Goal: Task Accomplishment & Management: Manage account settings

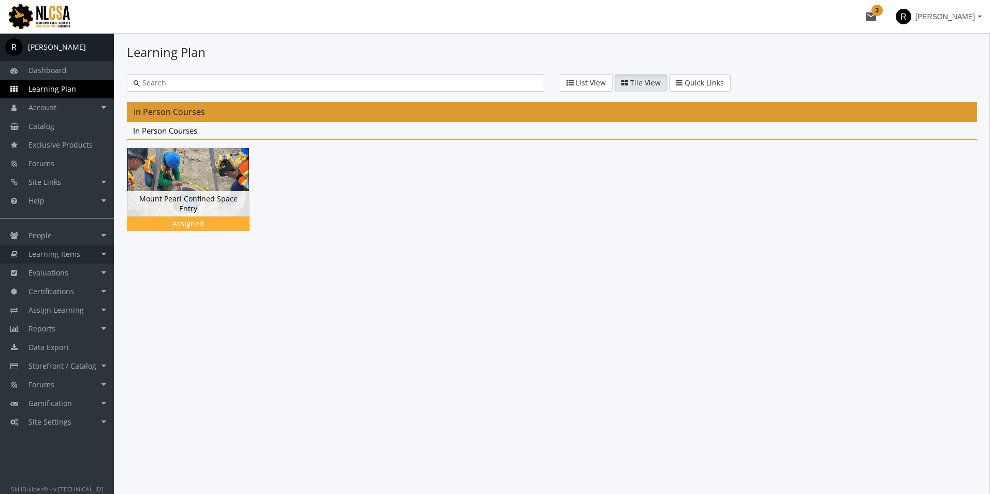
click at [67, 261] on link "Learning Items" at bounding box center [57, 254] width 114 height 19
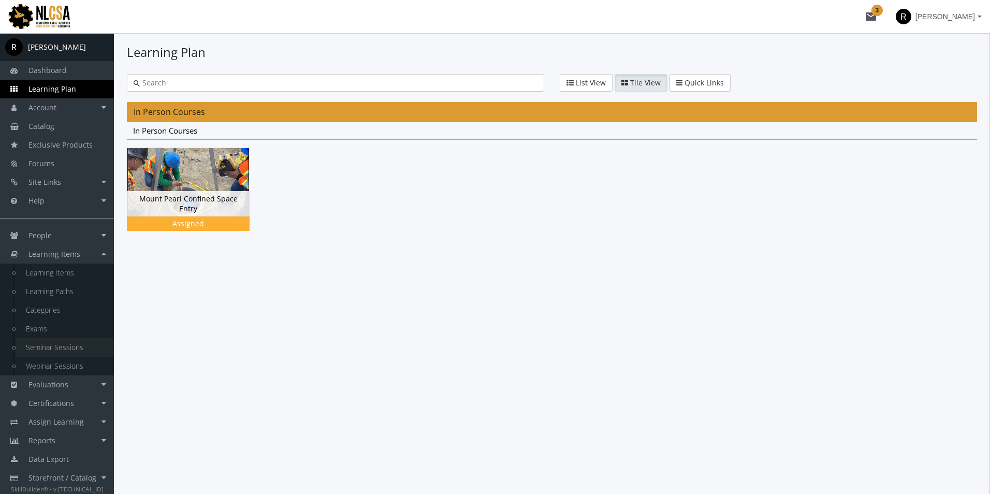
click at [74, 345] on link "Seminar Sessions" at bounding box center [65, 347] width 98 height 19
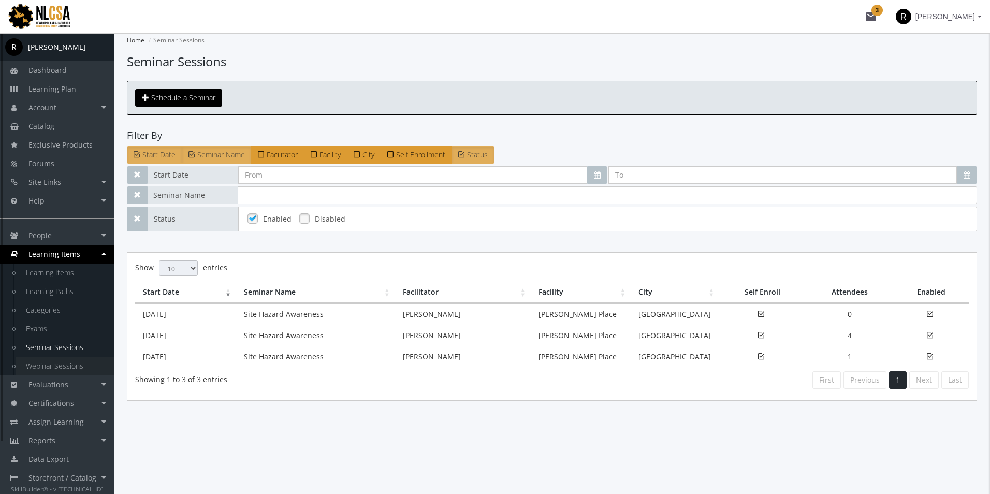
click at [50, 367] on link "Webinar Sessions" at bounding box center [65, 366] width 98 height 19
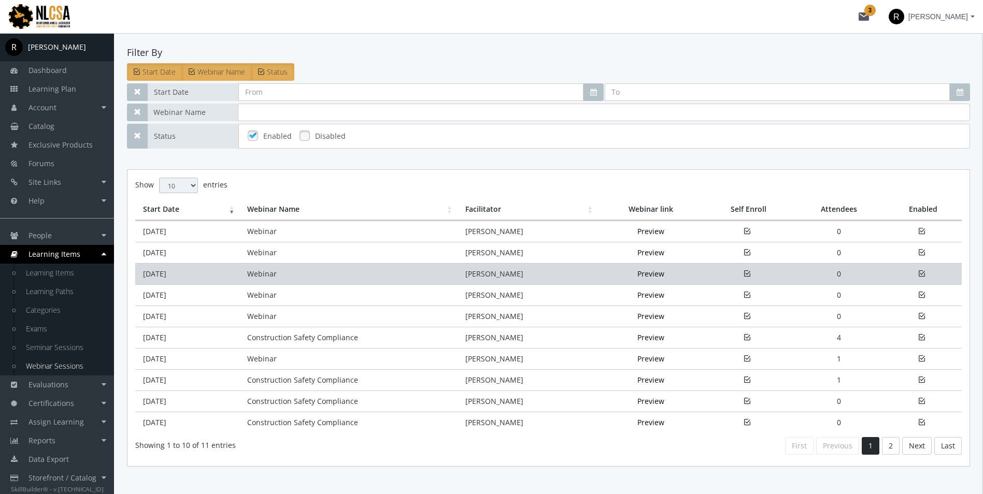
scroll to position [104, 0]
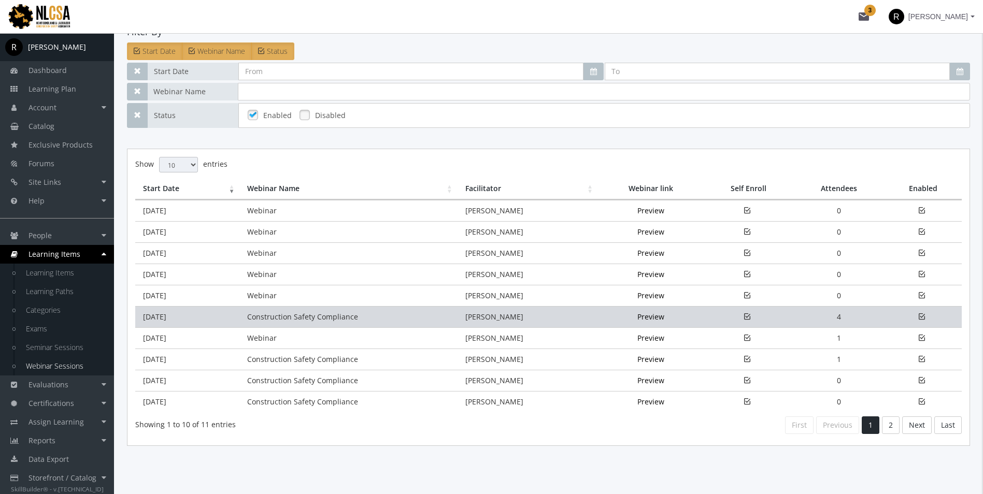
click at [332, 319] on td "Construction Safety Compliance" at bounding box center [348, 316] width 218 height 21
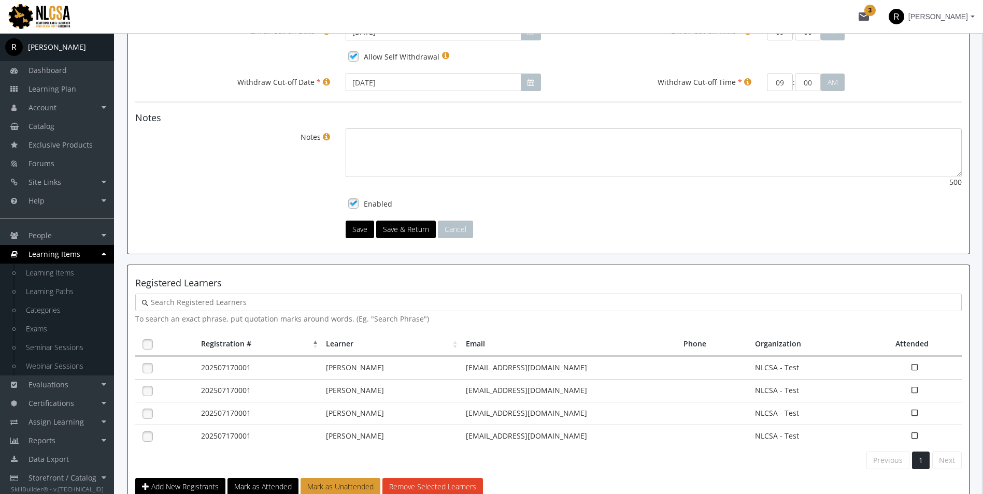
scroll to position [518, 0]
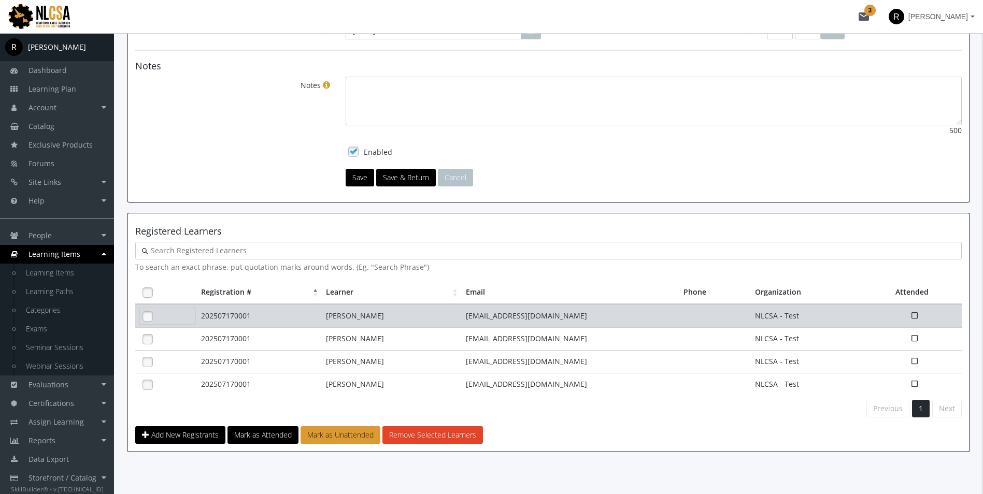
click at [149, 319] on link at bounding box center [148, 317] width 16 height 16
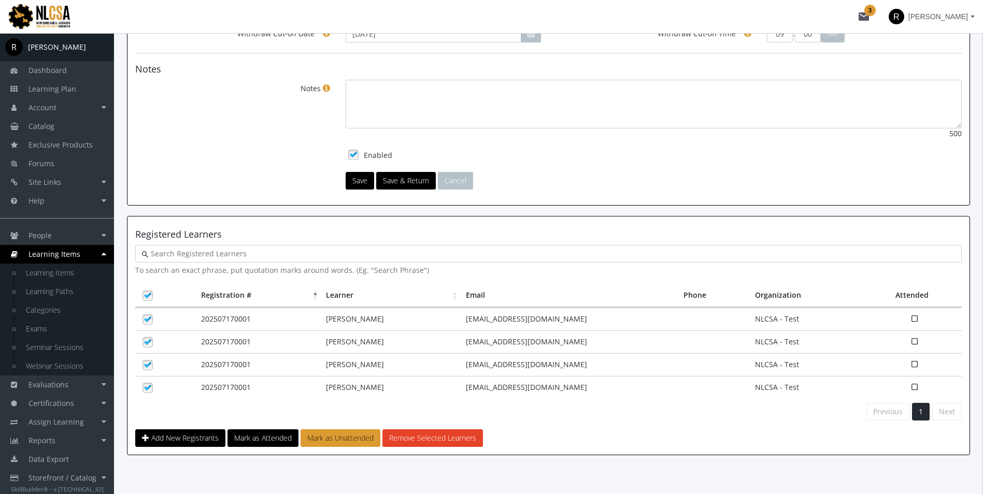
scroll to position [528, 0]
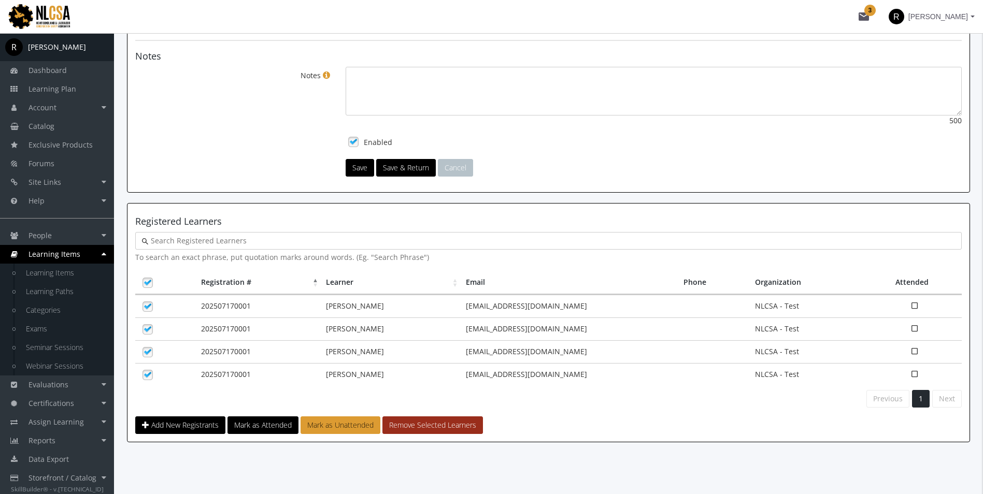
click at [424, 423] on button "Remove Selected Learners" at bounding box center [432, 425] width 100 height 18
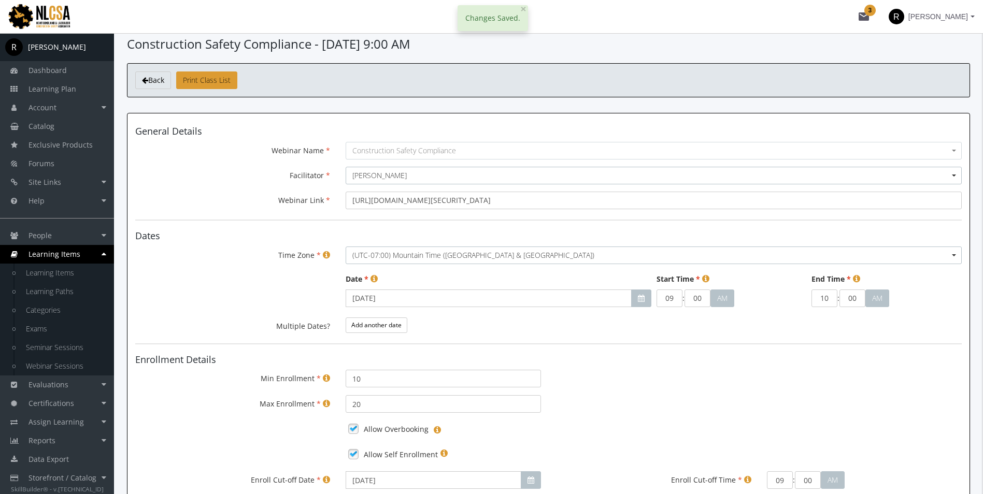
scroll to position [0, 0]
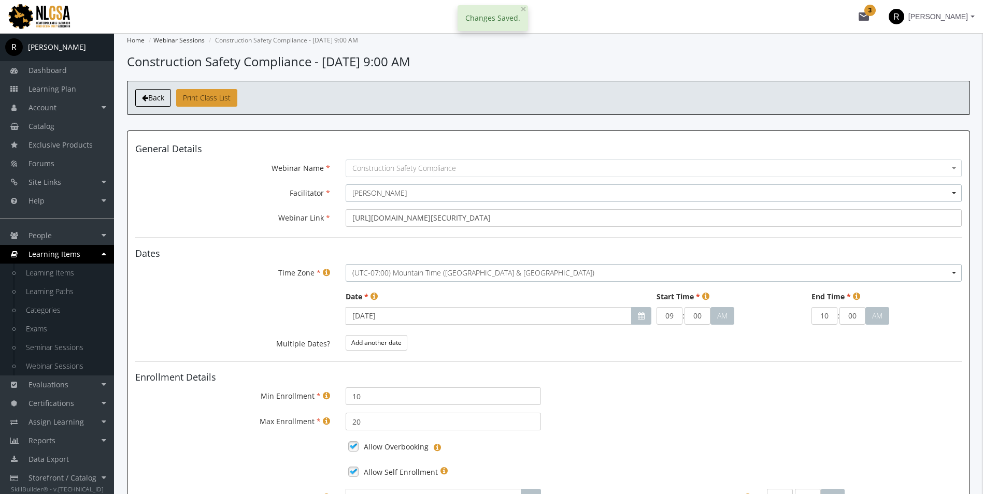
click at [153, 104] on link "Back" at bounding box center [153, 98] width 36 height 18
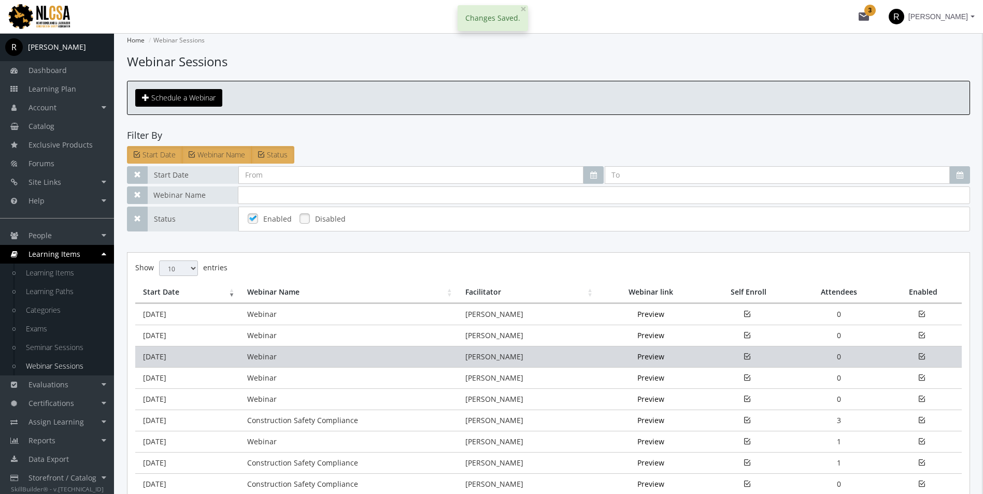
scroll to position [104, 0]
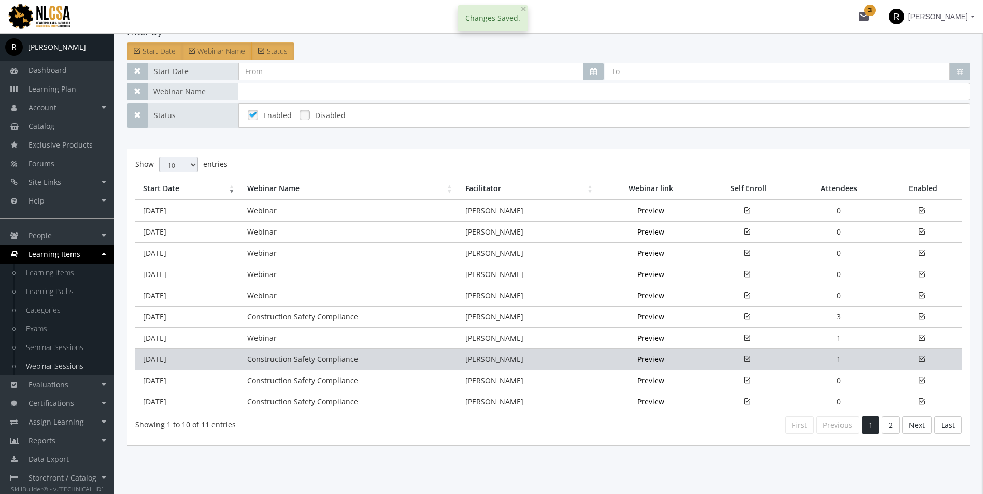
click at [304, 363] on td "Construction Safety Compliance" at bounding box center [348, 359] width 218 height 21
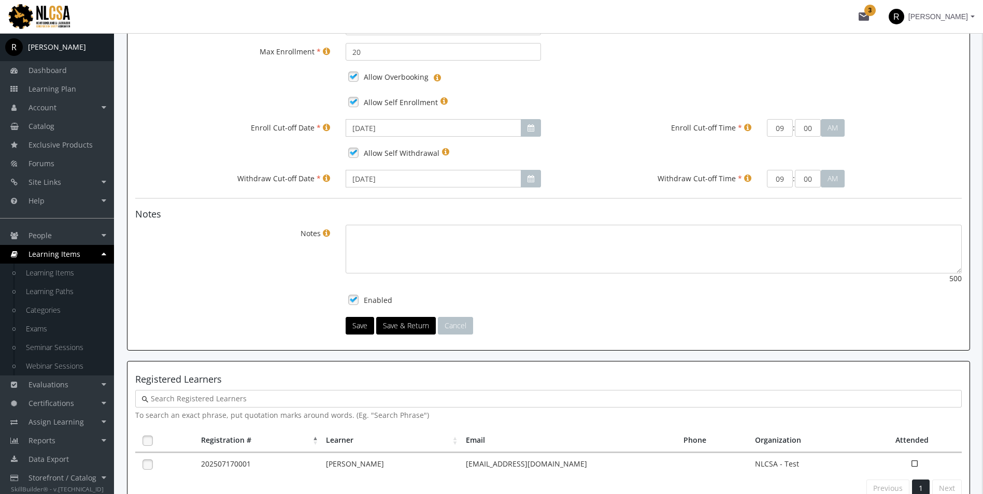
scroll to position [459, 0]
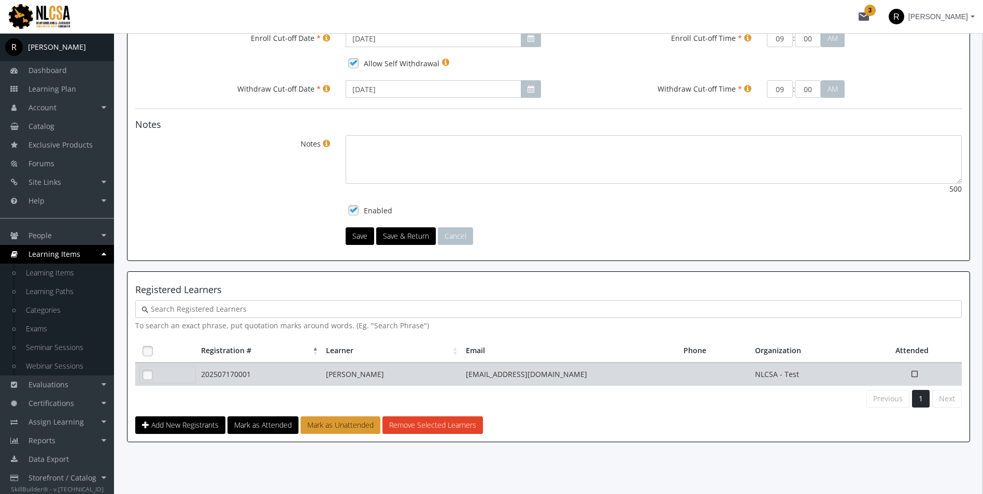
click at [148, 374] on link at bounding box center [148, 375] width 16 height 16
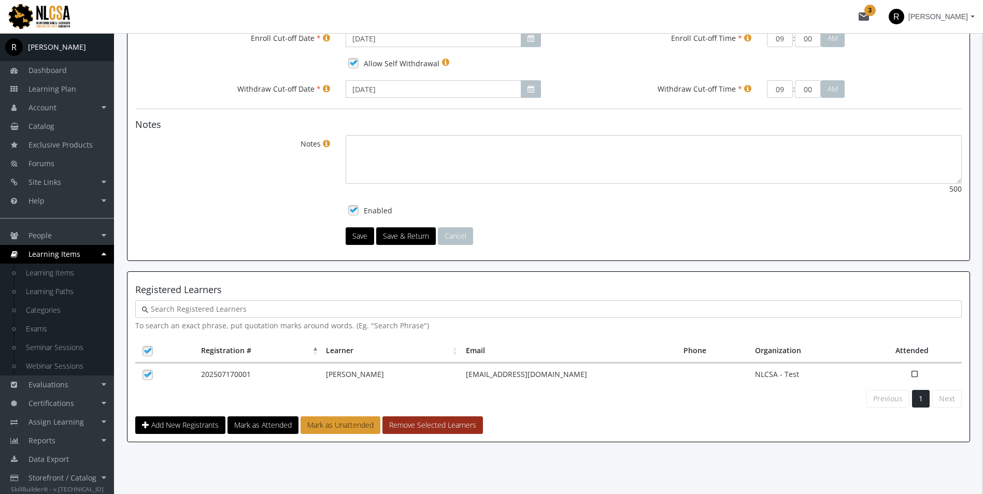
click at [422, 423] on button "Remove Selected Learners" at bounding box center [432, 425] width 100 height 18
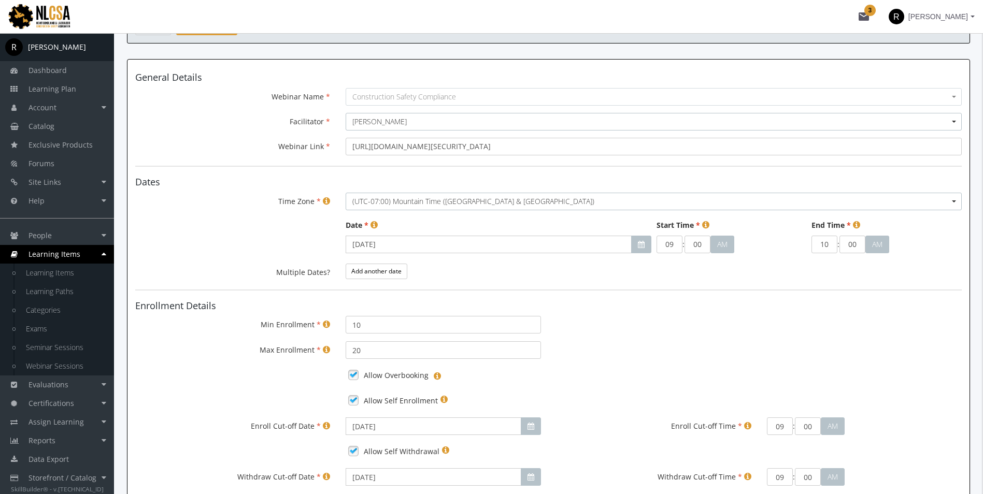
scroll to position [0, 0]
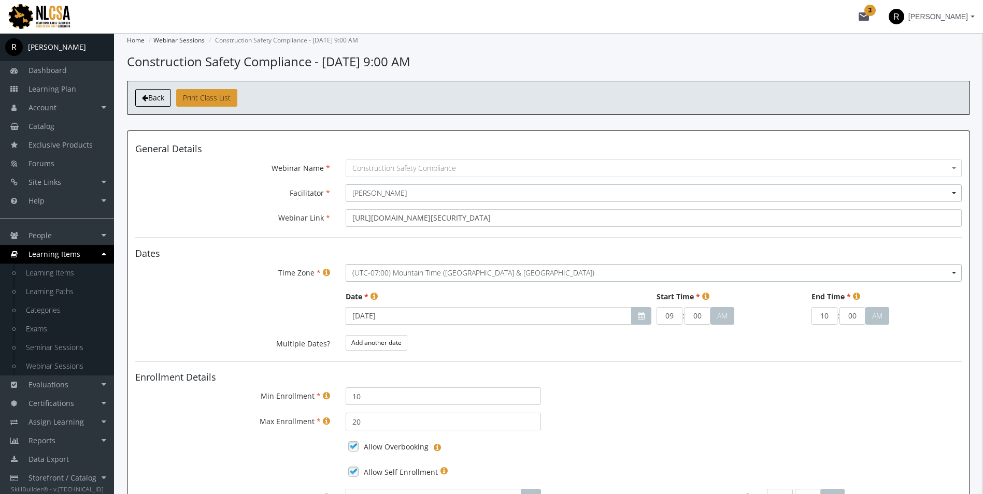
click at [139, 98] on link "Back" at bounding box center [153, 98] width 36 height 18
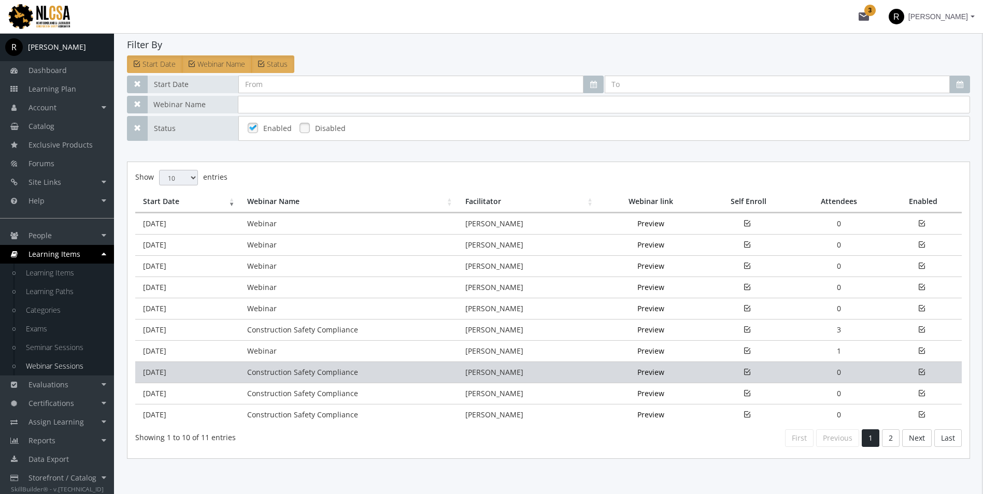
scroll to position [104, 0]
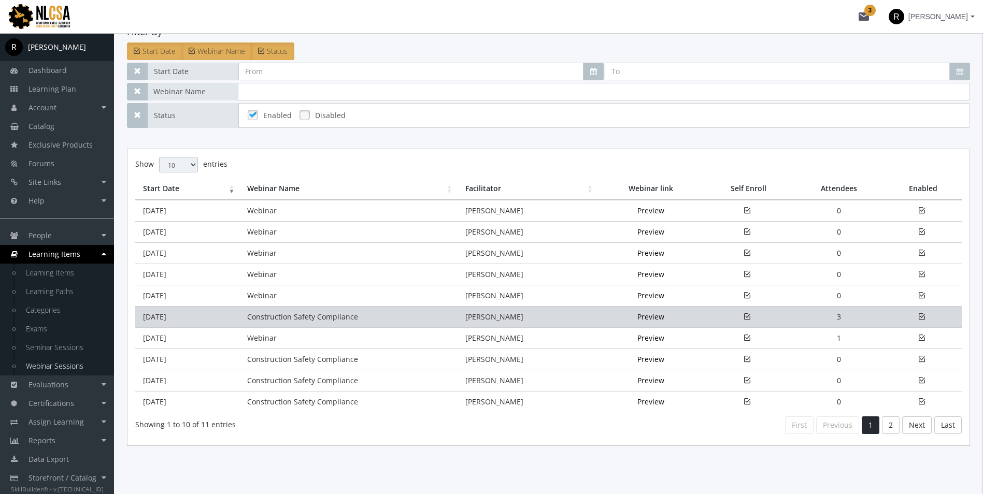
click at [310, 320] on td "Construction Safety Compliance" at bounding box center [348, 316] width 218 height 21
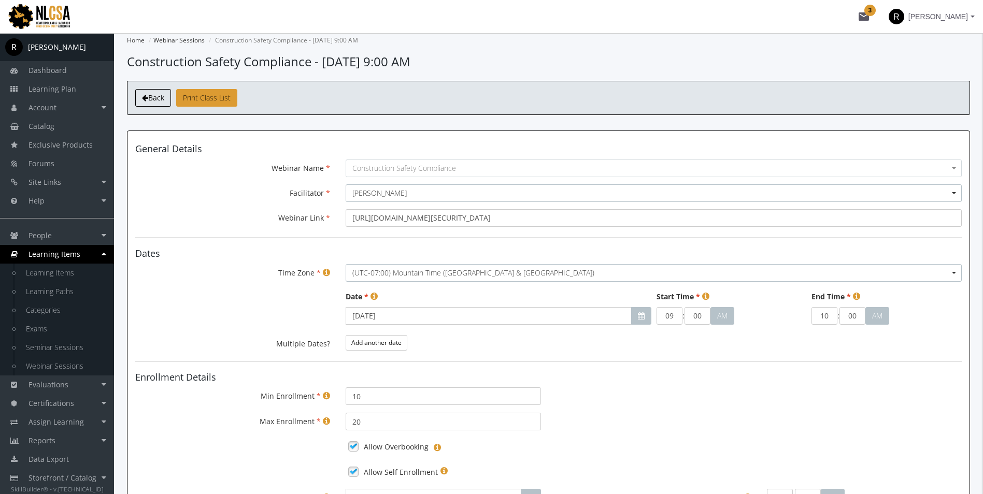
click at [150, 97] on span "Back" at bounding box center [156, 98] width 16 height 10
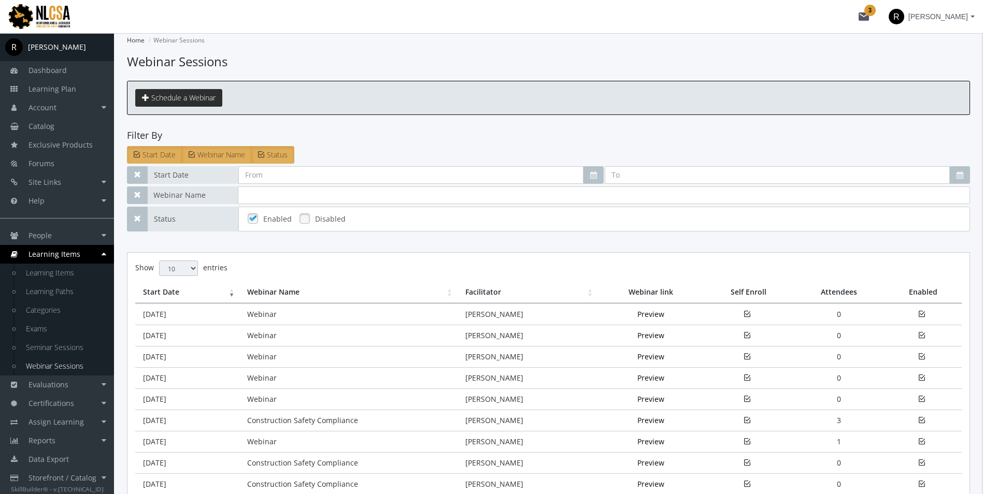
click at [175, 95] on span "Schedule a Webinar" at bounding box center [183, 98] width 64 height 10
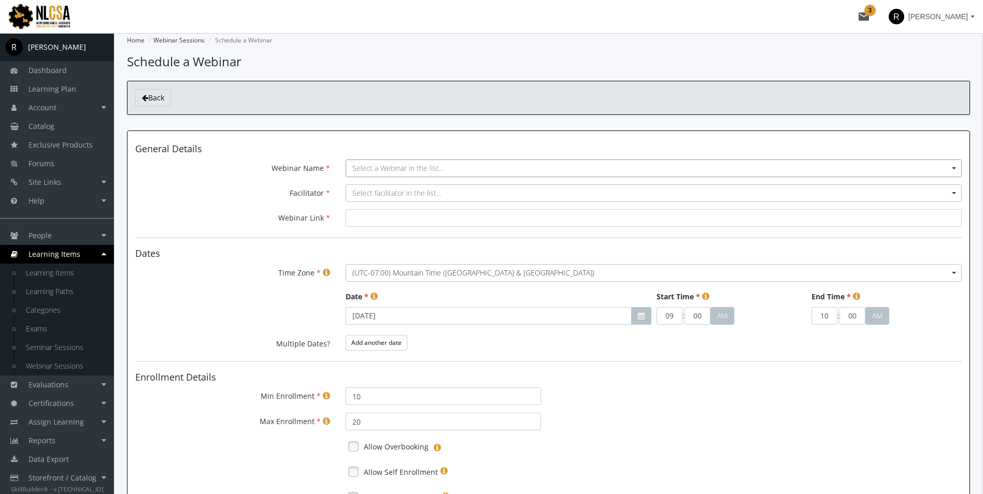
click at [371, 167] on span "Select a Webinar in the list..." at bounding box center [397, 168] width 91 height 10
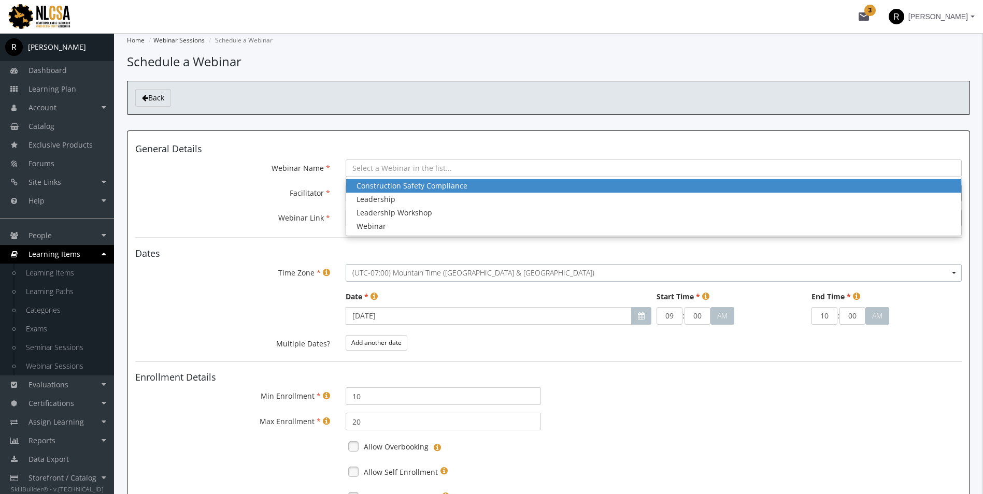
click at [403, 187] on div "Construction Safety Compliance" at bounding box center [653, 186] width 594 height 10
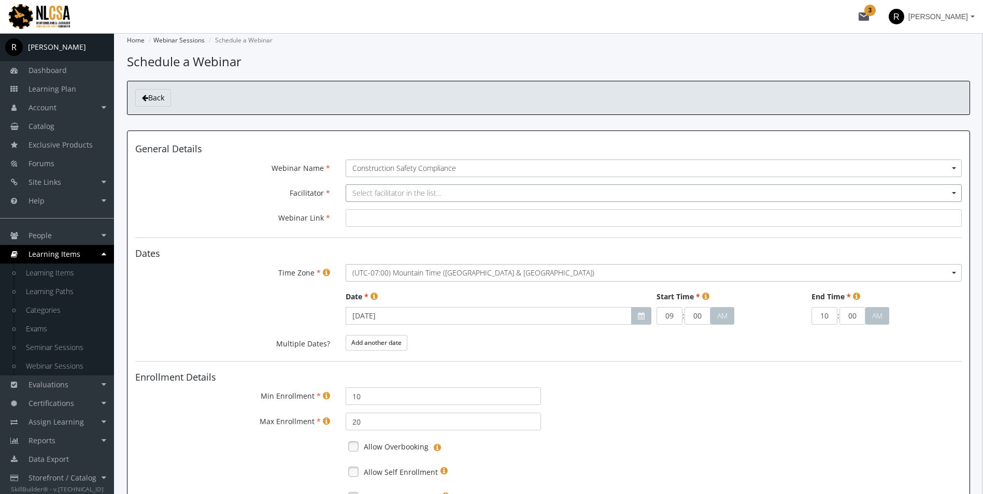
click at [415, 192] on span "Select facilitator in the list..." at bounding box center [396, 193] width 89 height 10
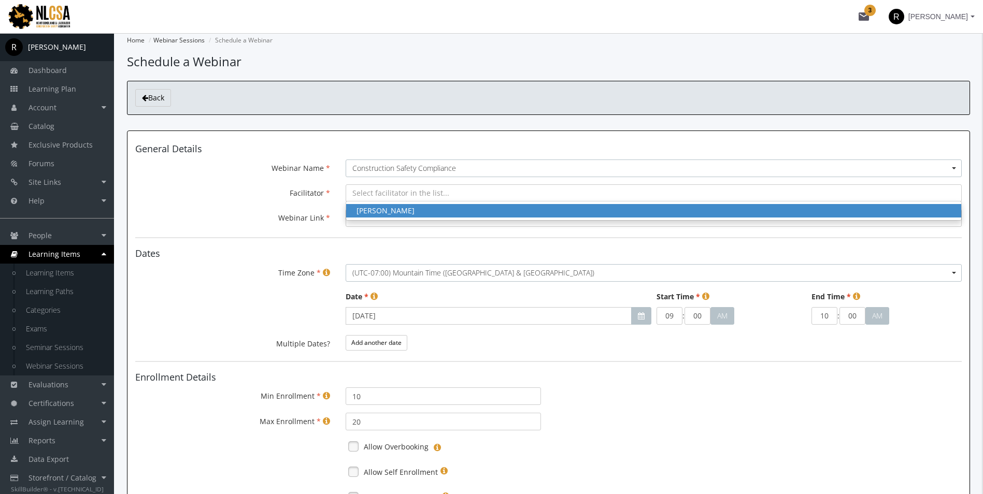
click at [414, 207] on div "Amit Ramchandani" at bounding box center [653, 211] width 594 height 10
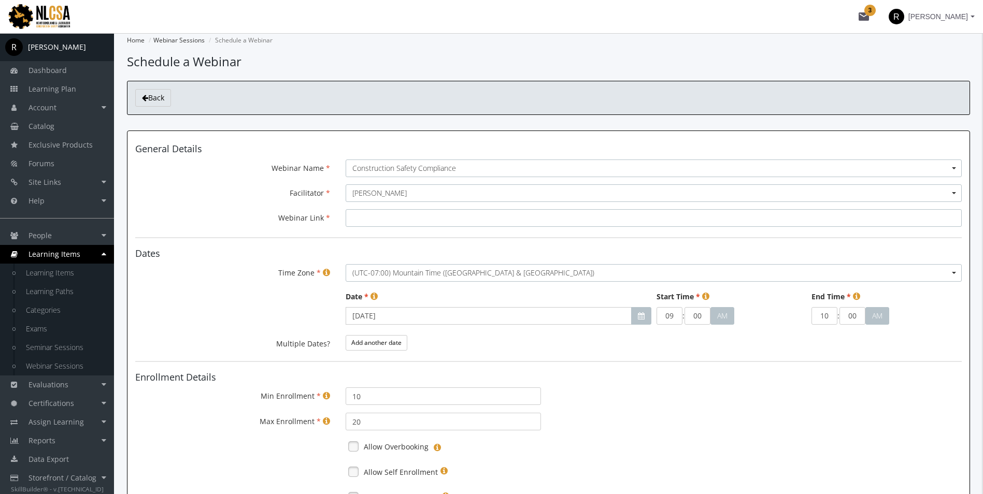
click at [387, 221] on input "Webinar Link" at bounding box center [653, 218] width 616 height 18
click at [230, 151] on h4 "General Details" at bounding box center [548, 149] width 826 height 10
click at [148, 97] on icon at bounding box center [145, 97] width 6 height 7
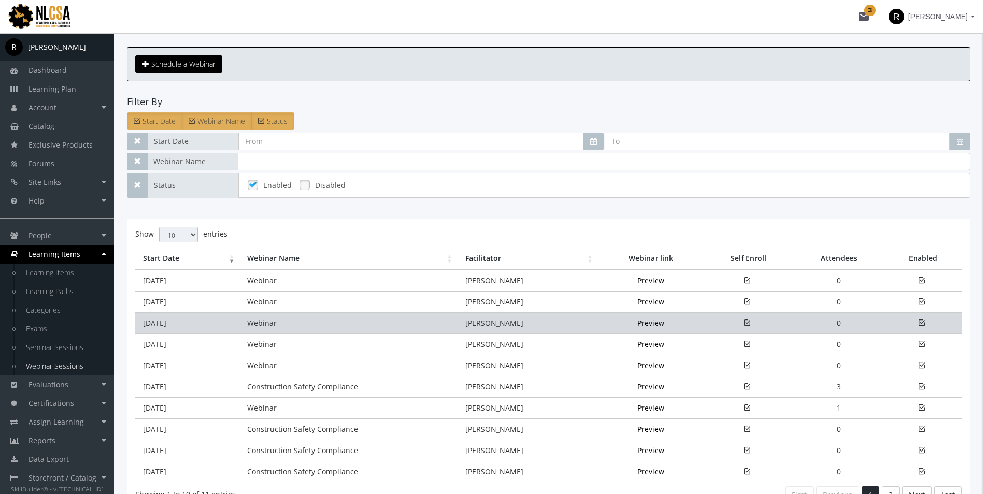
scroll to position [52, 0]
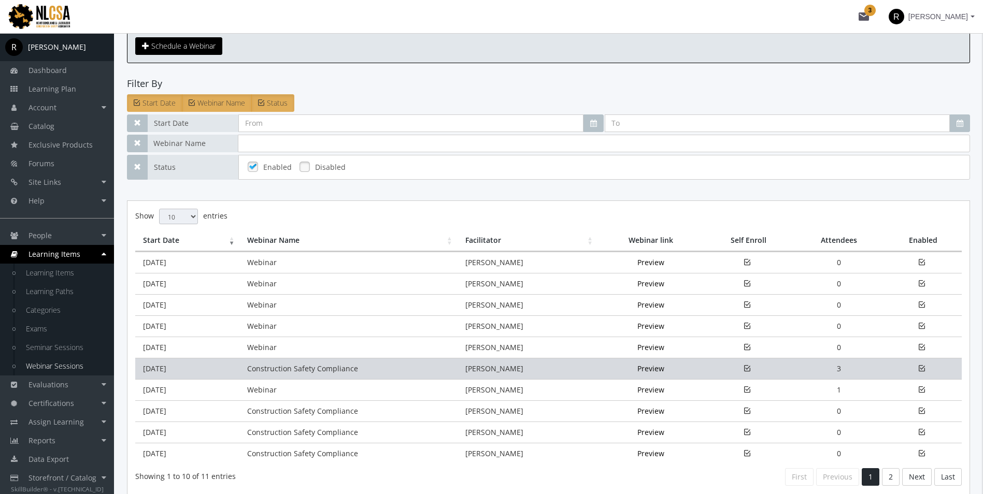
click at [303, 370] on td "Construction Safety Compliance" at bounding box center [348, 368] width 218 height 21
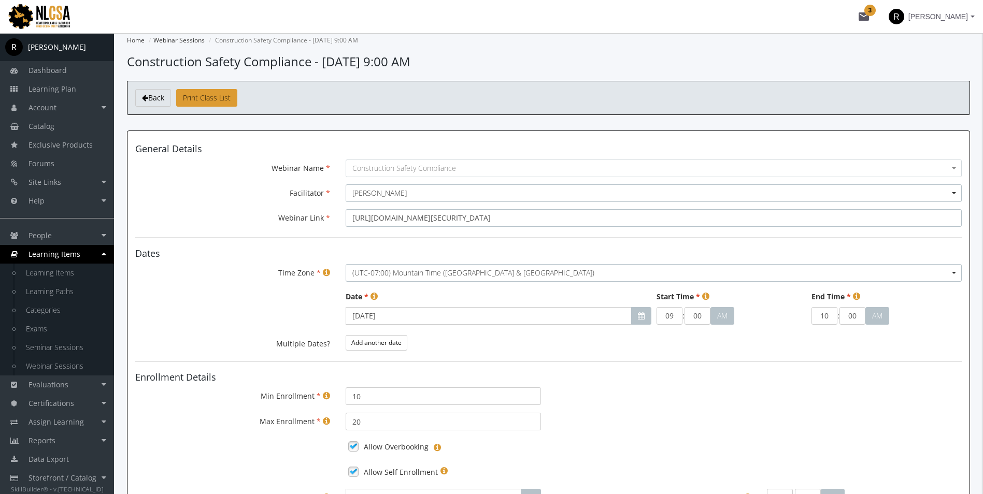
drag, startPoint x: 655, startPoint y: 219, endPoint x: 299, endPoint y: 213, distance: 355.4
click at [312, 213] on div "Webinar Link https://us02web.zoom.us/j/85799448901?pwd=ZZ2X9si3FrTT9HUatcA5NGQV…" at bounding box center [548, 218] width 842 height 18
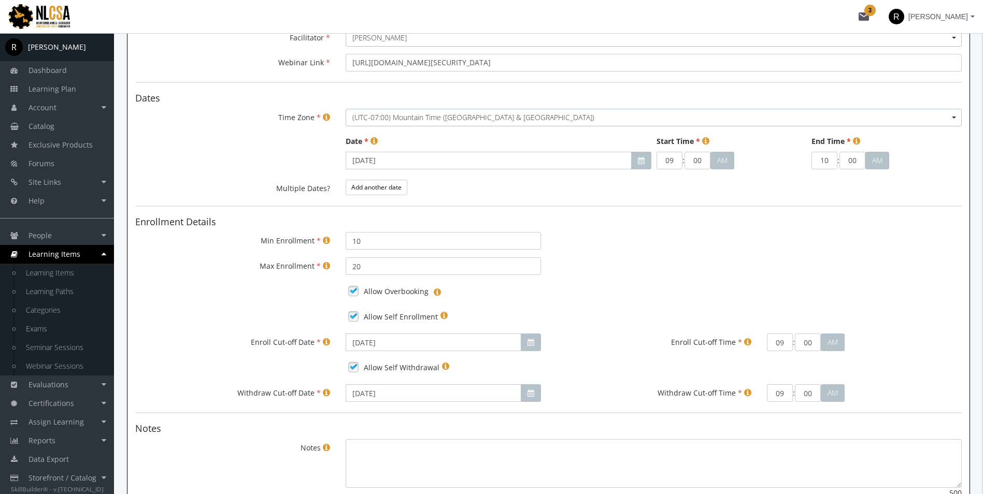
scroll to position [207, 0]
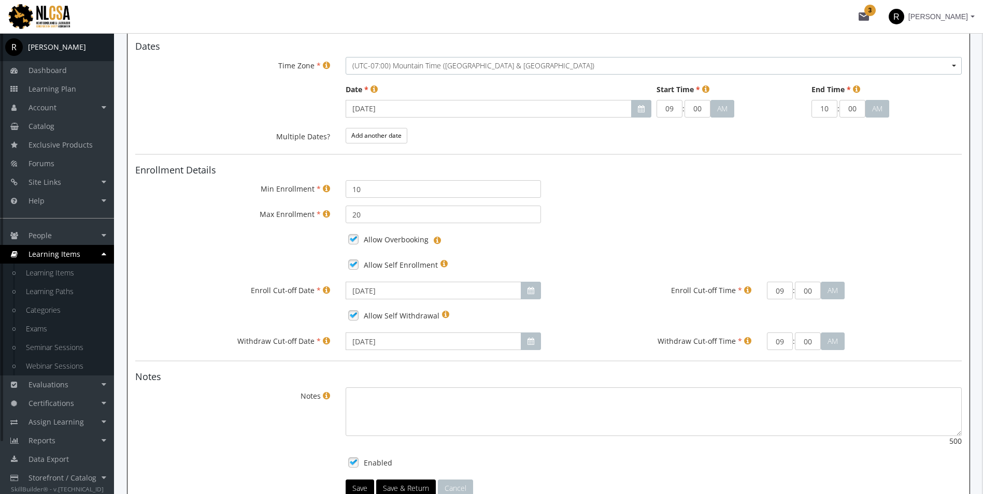
drag, startPoint x: 616, startPoint y: 374, endPoint x: 607, endPoint y: 373, distance: 9.4
click at [616, 374] on h4 "Notes" at bounding box center [548, 377] width 826 height 10
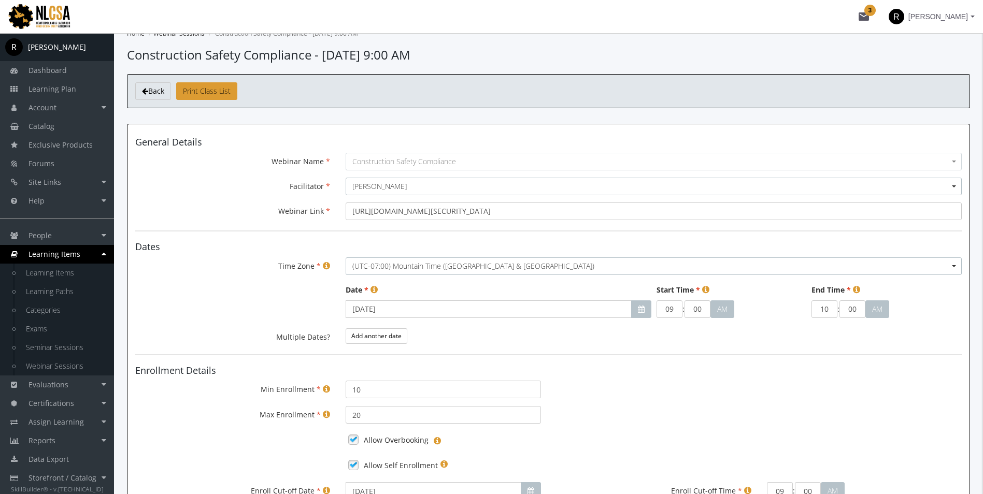
scroll to position [0, 0]
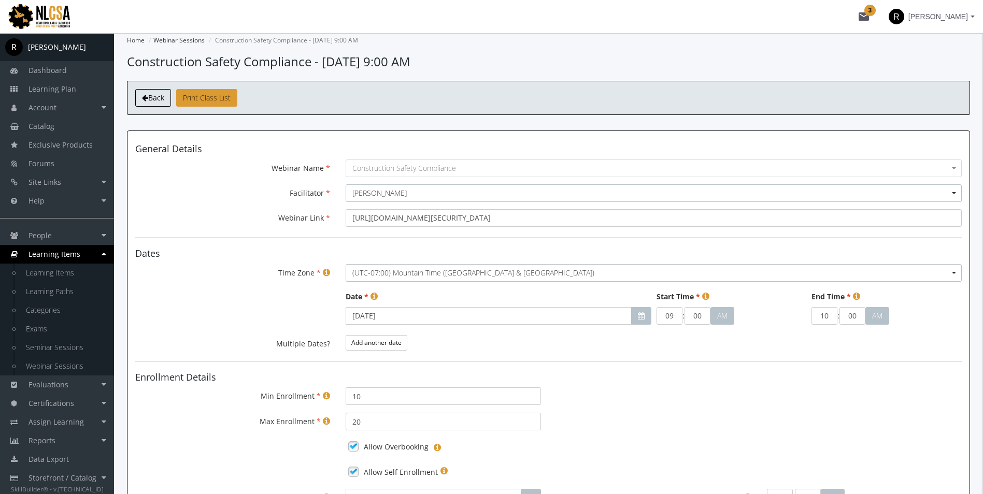
click at [145, 99] on icon at bounding box center [145, 97] width 6 height 7
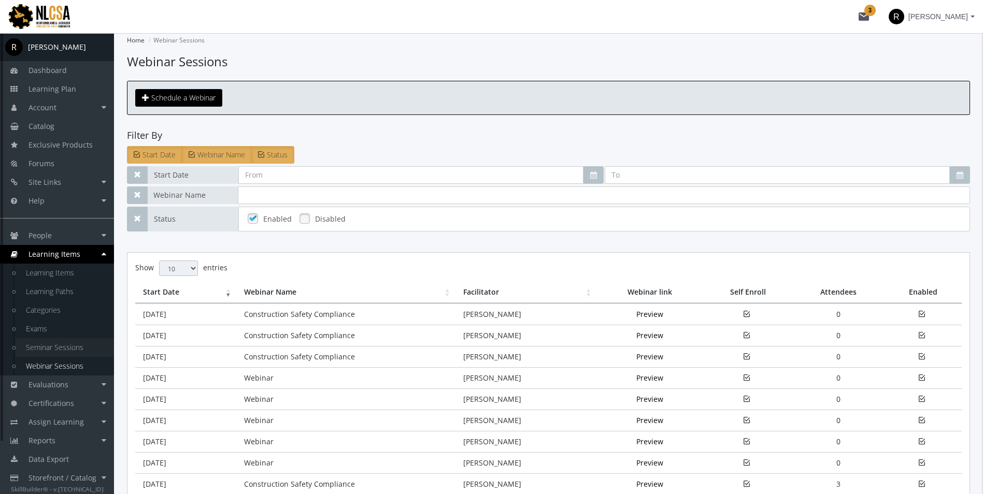
click at [62, 349] on link "Seminar Sessions" at bounding box center [65, 347] width 98 height 19
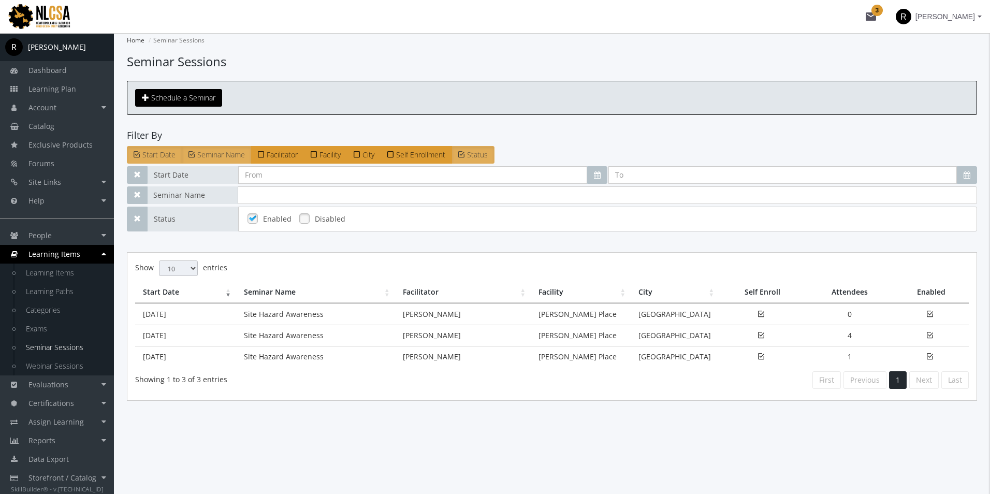
drag, startPoint x: 79, startPoint y: 348, endPoint x: 174, endPoint y: 430, distance: 125.9
click at [174, 430] on main-section "Home Seminar Sessions Seminar Sessions Schedule a Seminar Filter By Start Date …" at bounding box center [552, 237] width 850 height 409
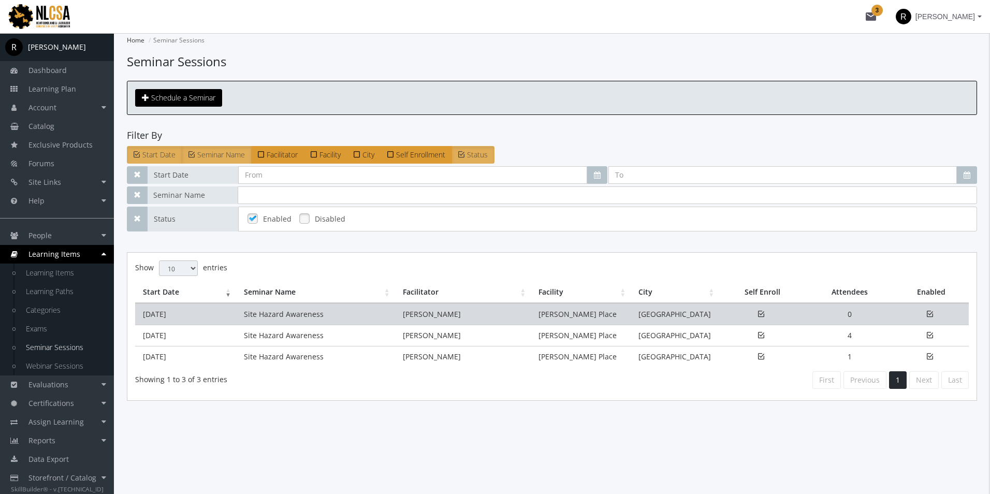
click at [354, 315] on td "Site Hazard Awareness" at bounding box center [315, 314] width 159 height 21
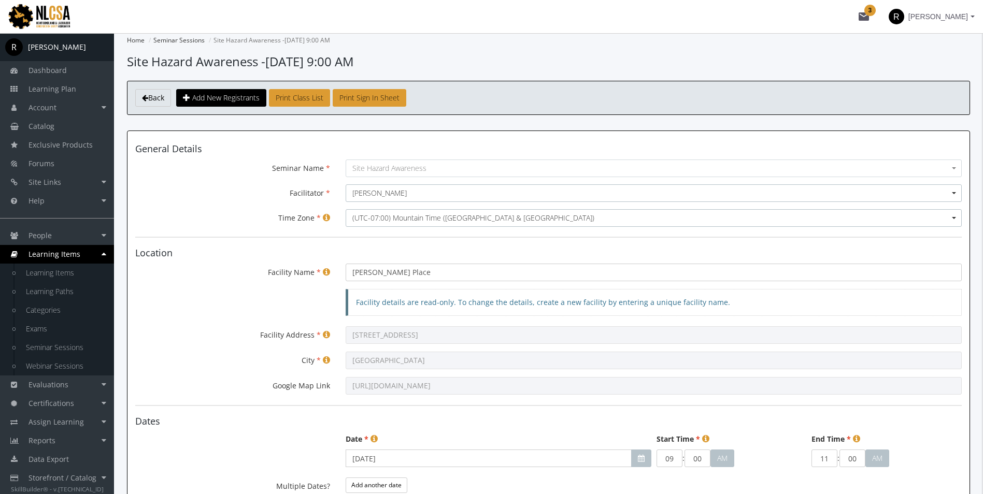
click at [343, 385] on div "https://maps.app.goo.gl/9LnBEXRdXvzXBJkZ8" at bounding box center [653, 386] width 631 height 18
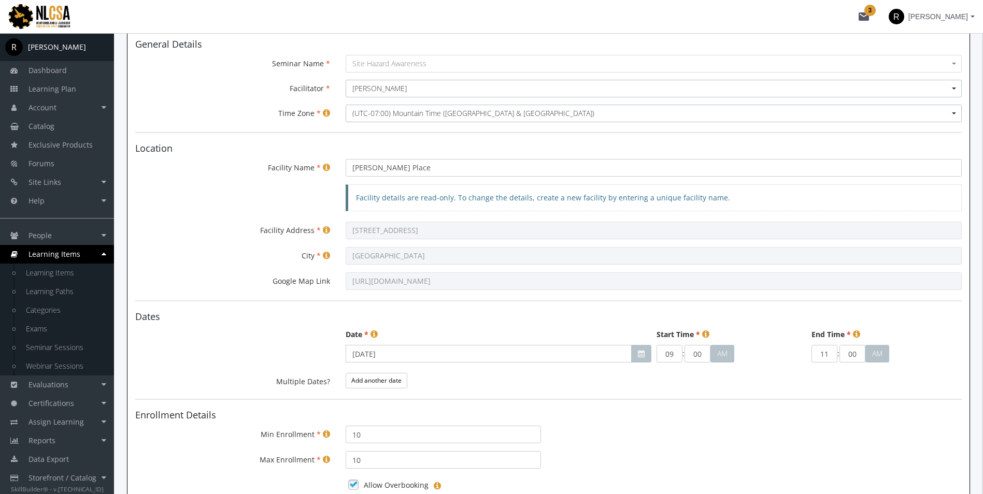
scroll to position [104, 0]
click at [325, 229] on div "Facility Address 10220 104 Ave NW" at bounding box center [548, 232] width 842 height 18
click at [342, 255] on div "Edmonton" at bounding box center [653, 257] width 631 height 18
click at [321, 282] on div "Google Map Link https://maps.app.goo.gl/9LnBEXRdXvzXBJkZ8" at bounding box center [548, 282] width 842 height 18
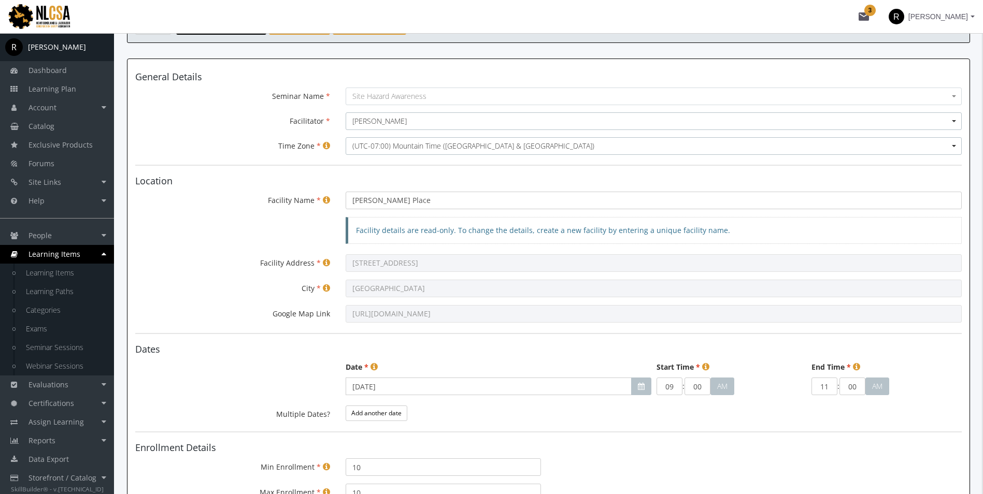
scroll to position [0, 0]
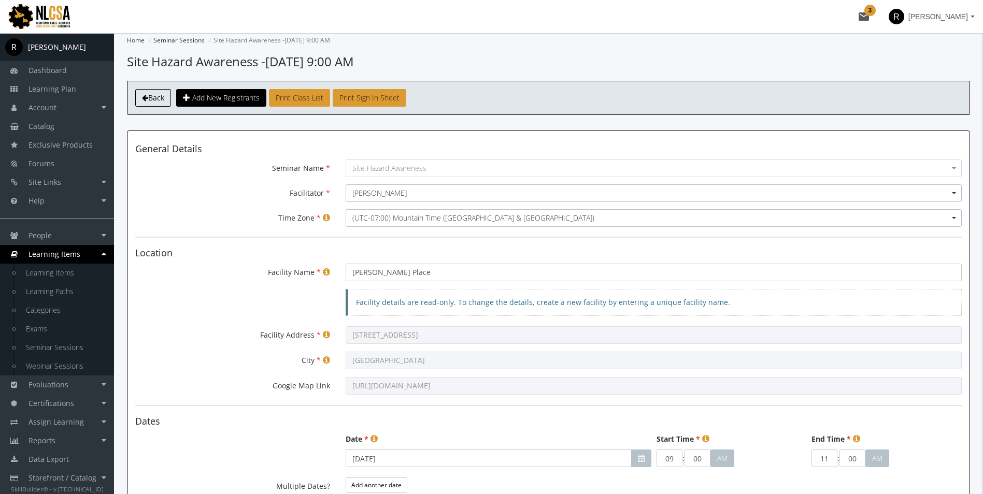
click at [143, 93] on link "Back" at bounding box center [153, 98] width 36 height 18
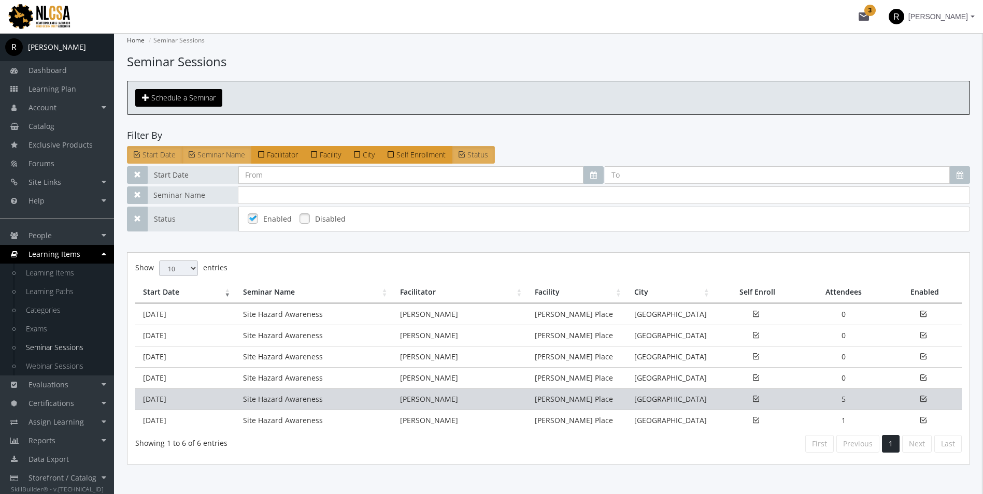
click at [248, 396] on td "Site Hazard Awareness" at bounding box center [313, 398] width 157 height 21
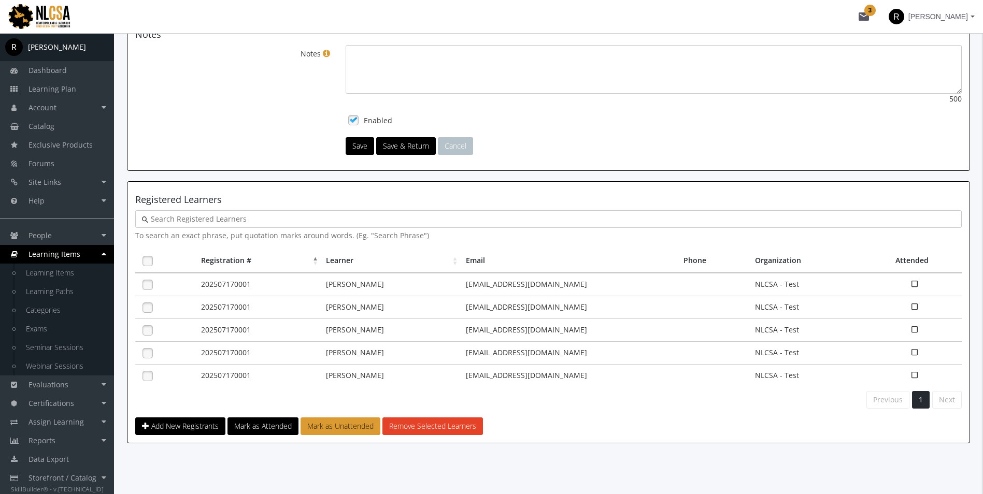
scroll to position [694, 0]
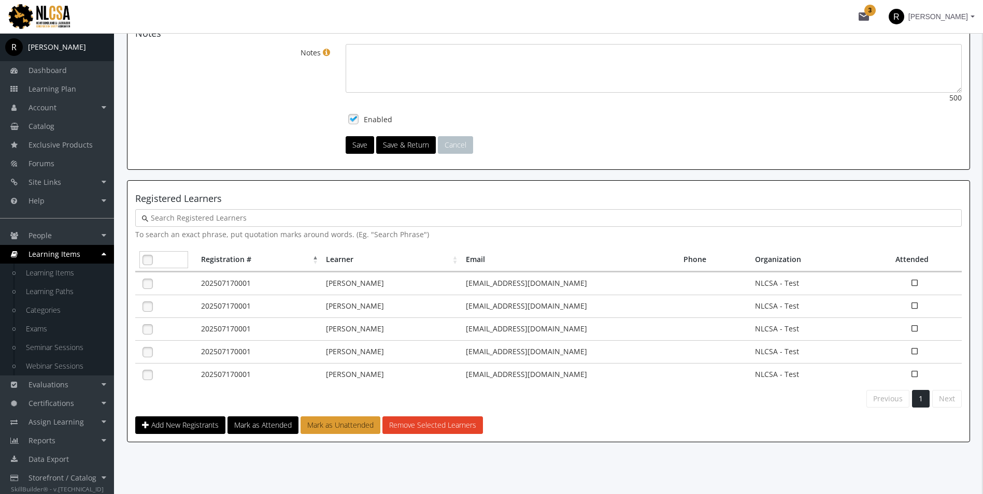
click at [149, 261] on link at bounding box center [148, 260] width 16 height 16
click at [434, 427] on button "Remove Selected Learners" at bounding box center [432, 425] width 100 height 18
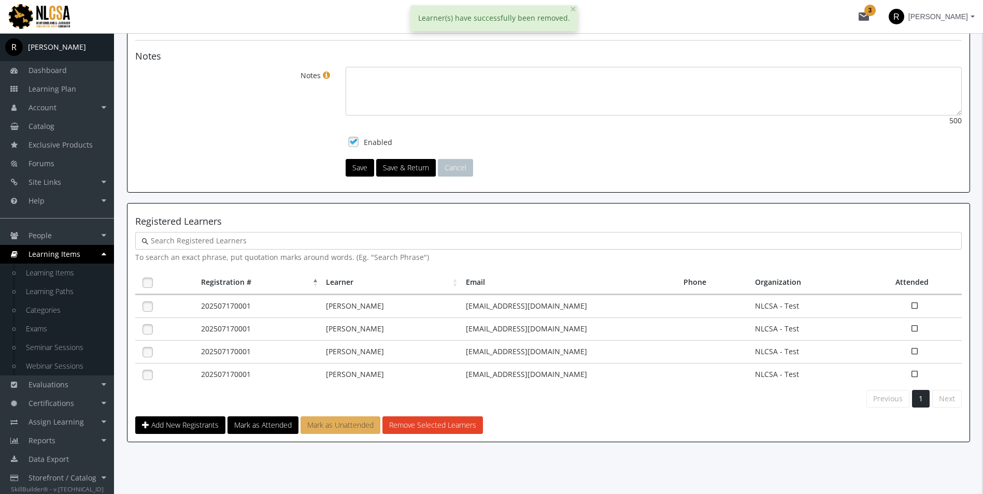
scroll to position [671, 0]
click at [141, 286] on link at bounding box center [148, 283] width 16 height 16
click at [431, 428] on button "Remove Selected Learners" at bounding box center [432, 425] width 100 height 18
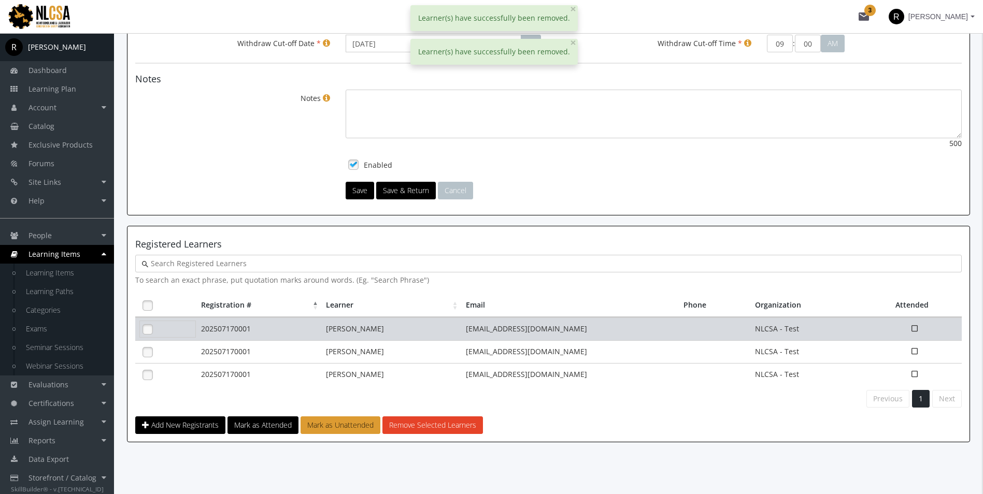
click at [149, 324] on link at bounding box center [148, 330] width 16 height 16
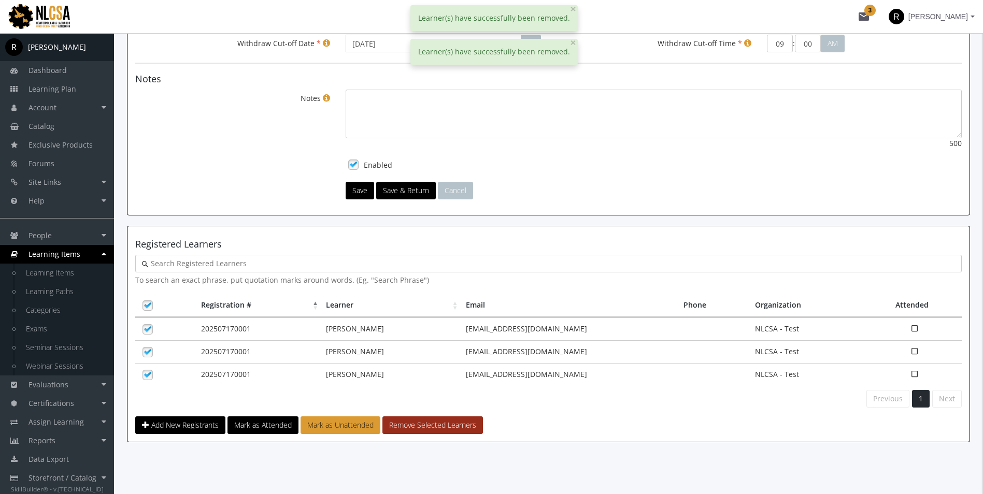
click at [409, 428] on button "Remove Selected Learners" at bounding box center [432, 425] width 100 height 18
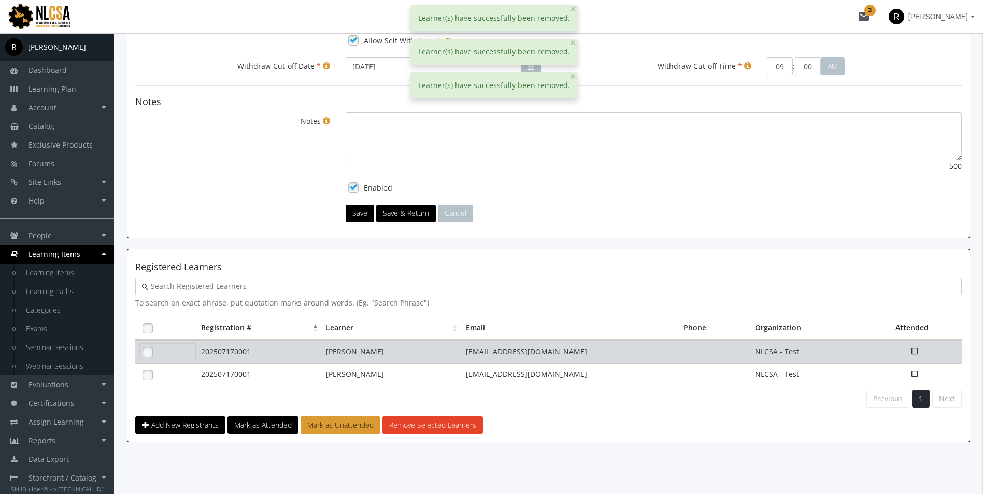
scroll to position [625, 0]
click at [141, 351] on link at bounding box center [148, 352] width 16 height 16
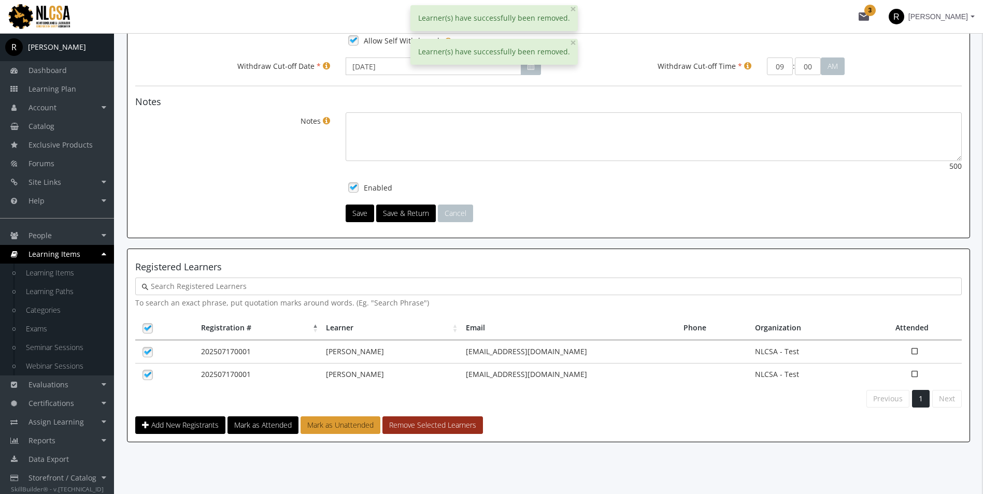
click at [411, 427] on button "Remove Selected Learners" at bounding box center [432, 425] width 100 height 18
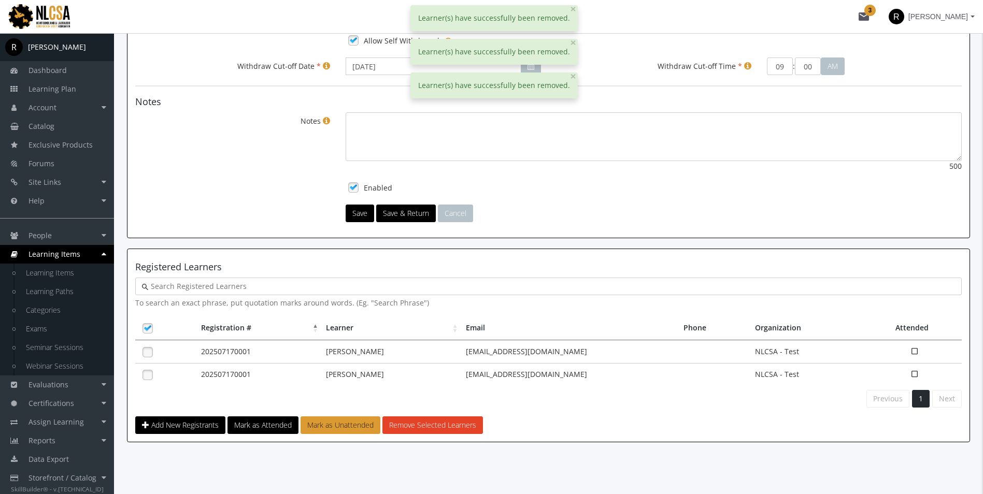
scroll to position [602, 0]
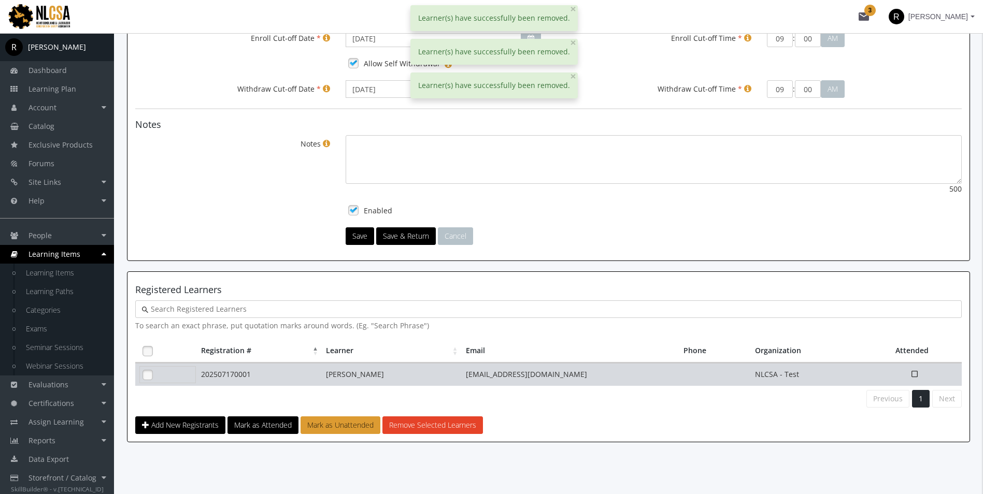
click at [141, 376] on link at bounding box center [148, 375] width 16 height 16
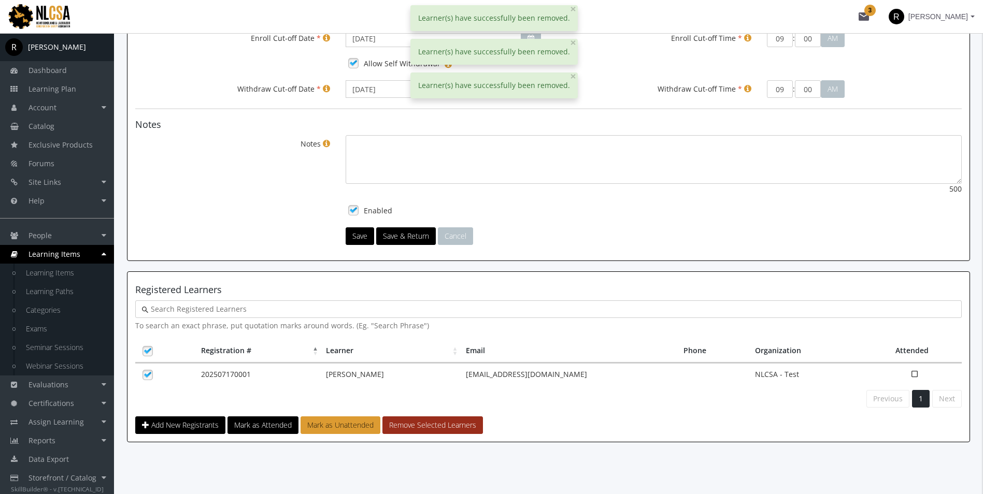
click at [442, 424] on button "Remove Selected Learners" at bounding box center [432, 425] width 100 height 18
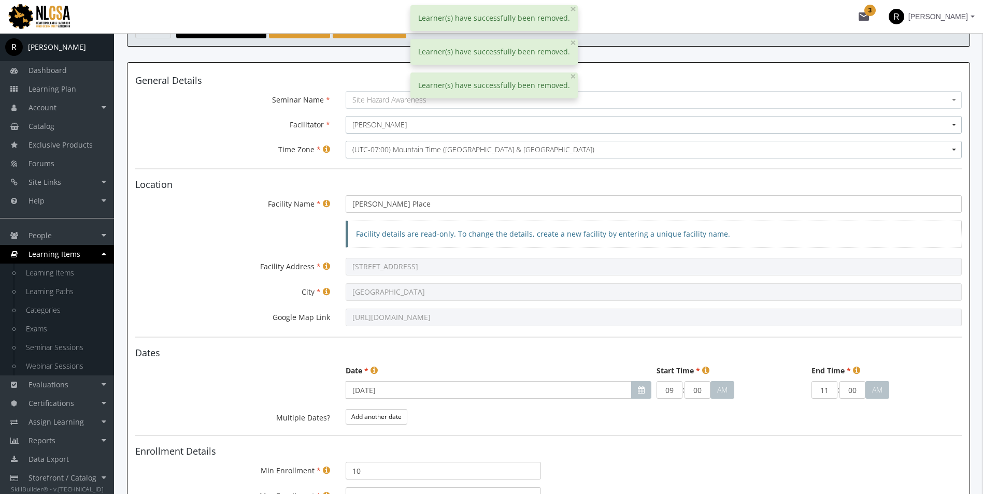
scroll to position [0, 0]
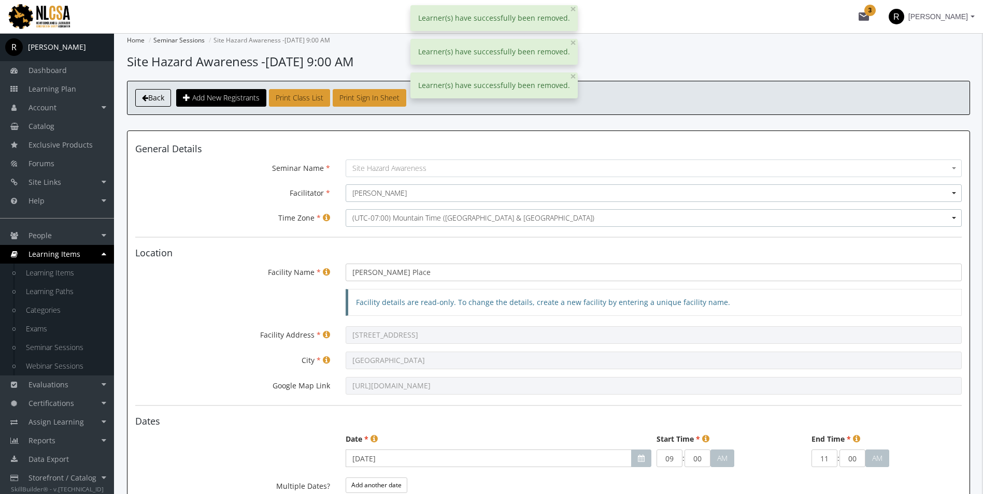
click at [149, 91] on link "Back" at bounding box center [153, 98] width 36 height 18
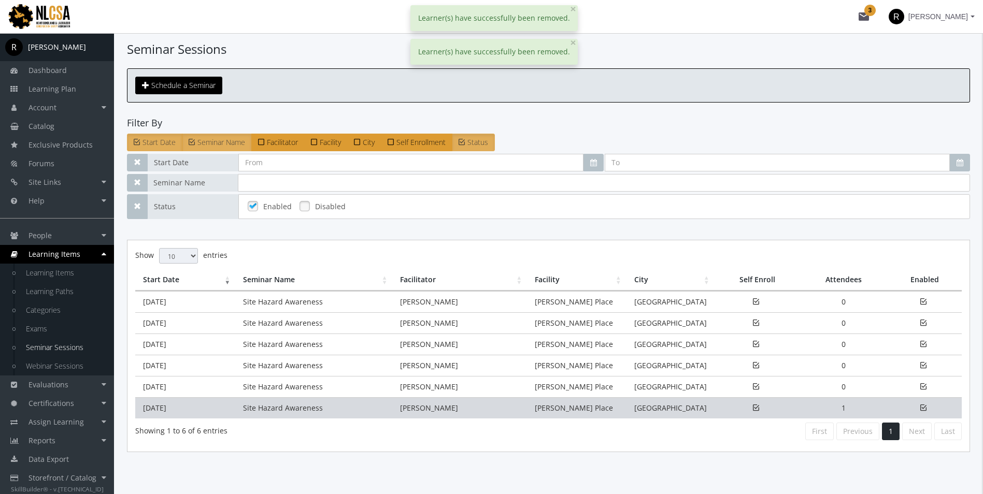
scroll to position [22, 0]
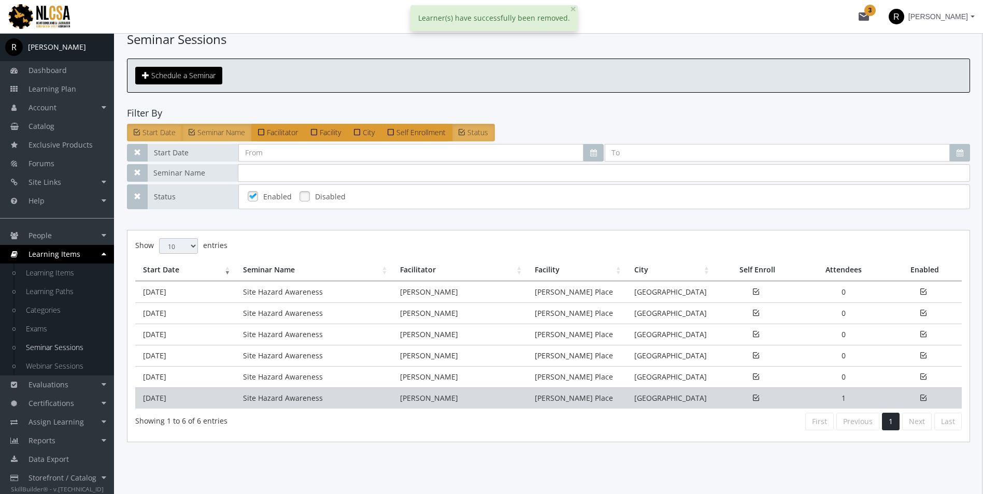
click at [348, 401] on td "Site Hazard Awareness" at bounding box center [313, 397] width 157 height 21
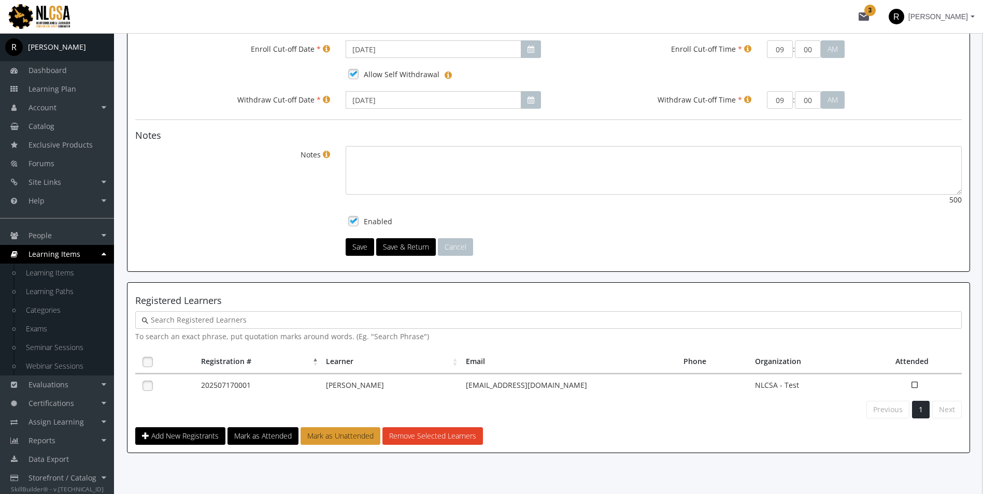
scroll to position [602, 0]
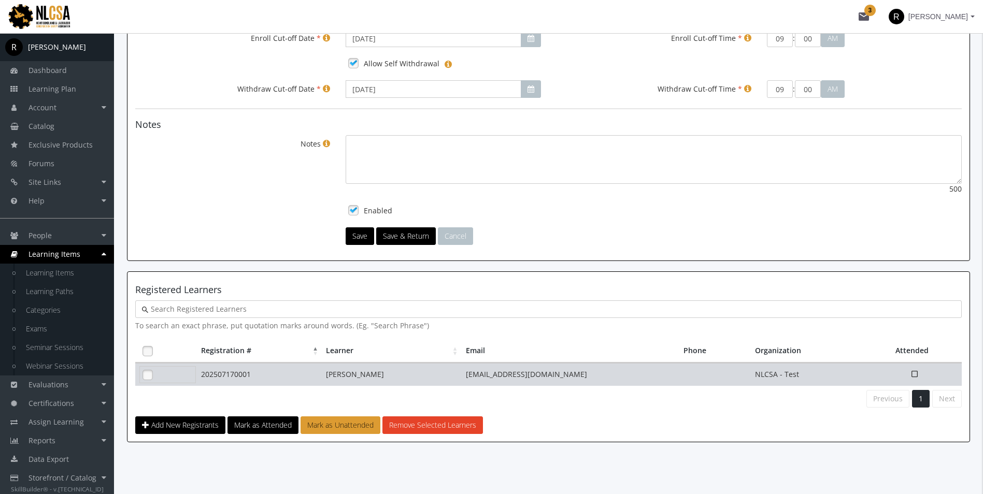
click at [145, 373] on link at bounding box center [148, 375] width 16 height 16
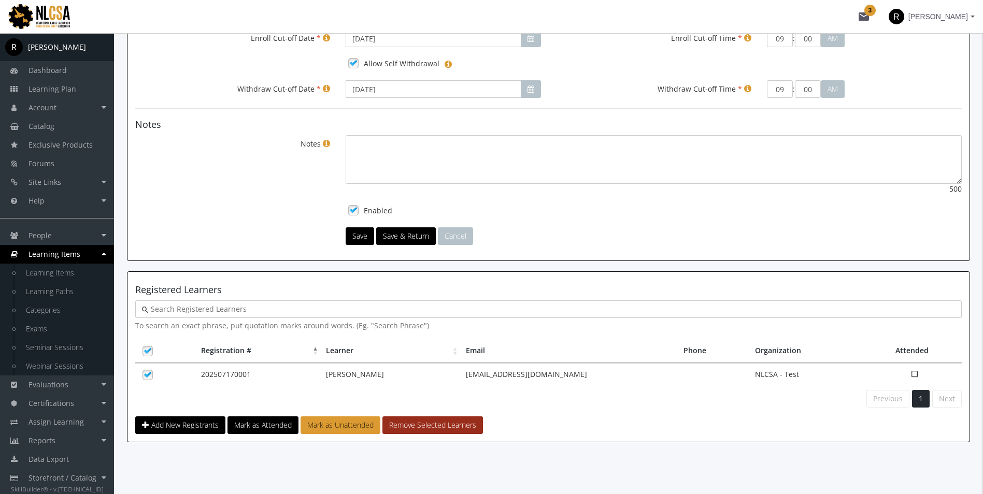
click at [425, 423] on button "Remove Selected Learners" at bounding box center [432, 425] width 100 height 18
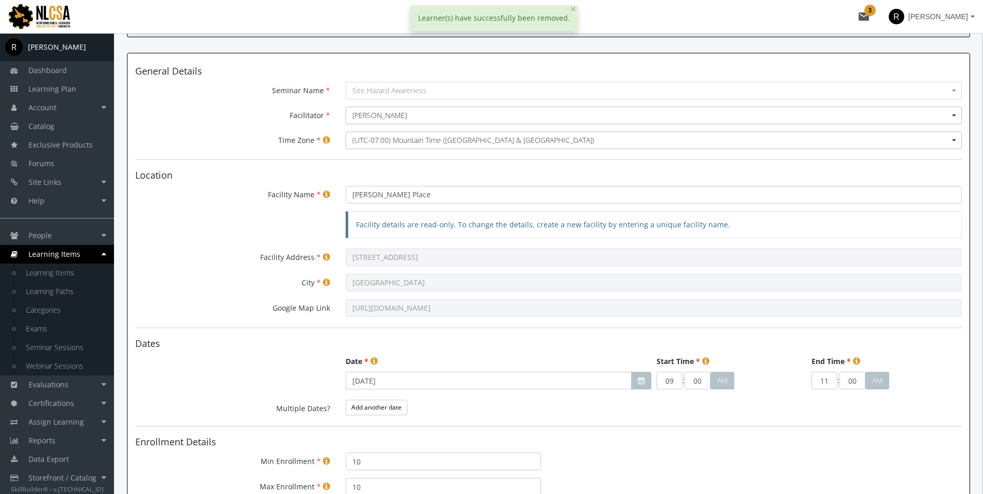
scroll to position [0, 0]
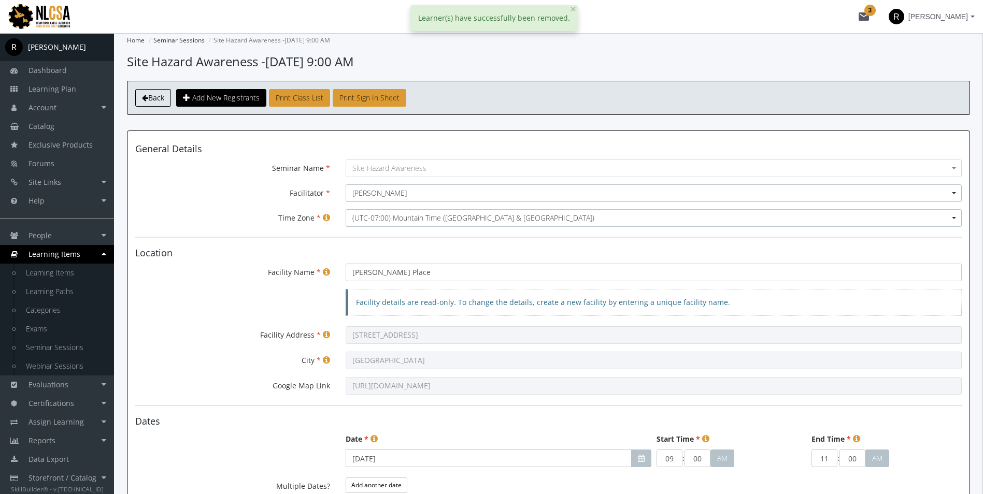
click at [155, 97] on span "Back" at bounding box center [156, 98] width 16 height 10
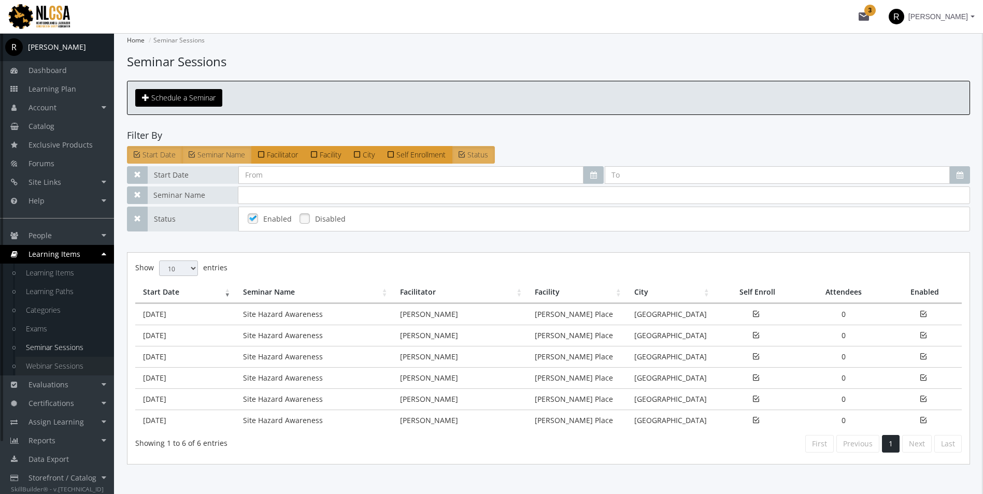
click at [66, 363] on link "Webinar Sessions" at bounding box center [65, 366] width 98 height 19
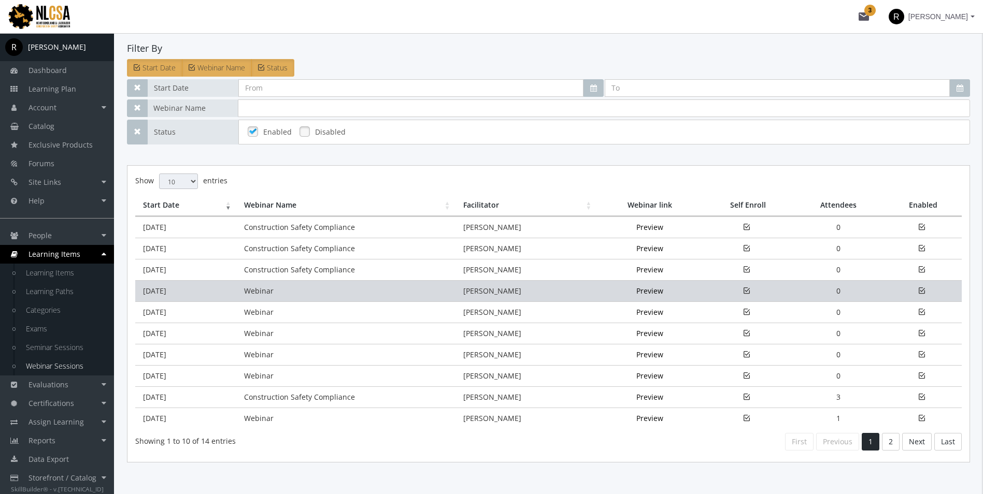
scroll to position [104, 0]
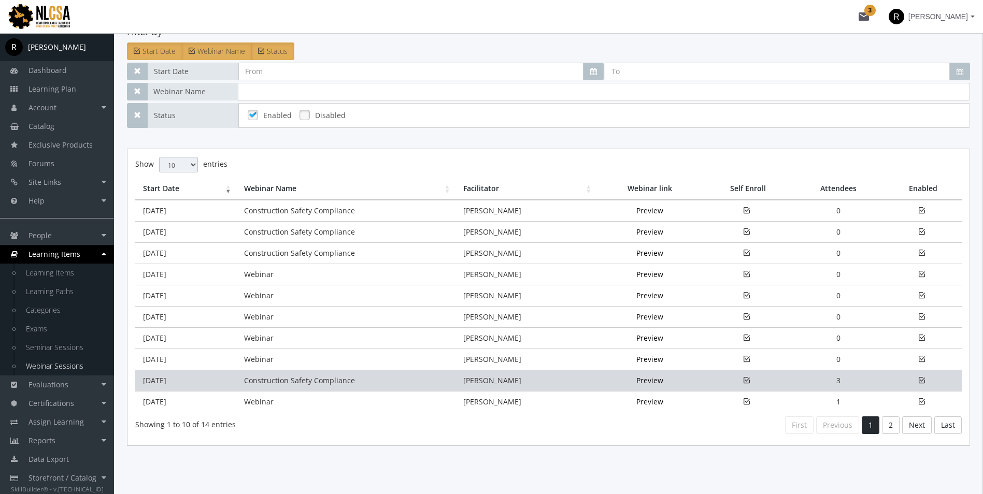
click at [212, 383] on td "Sep 2, 2025" at bounding box center [185, 380] width 101 height 21
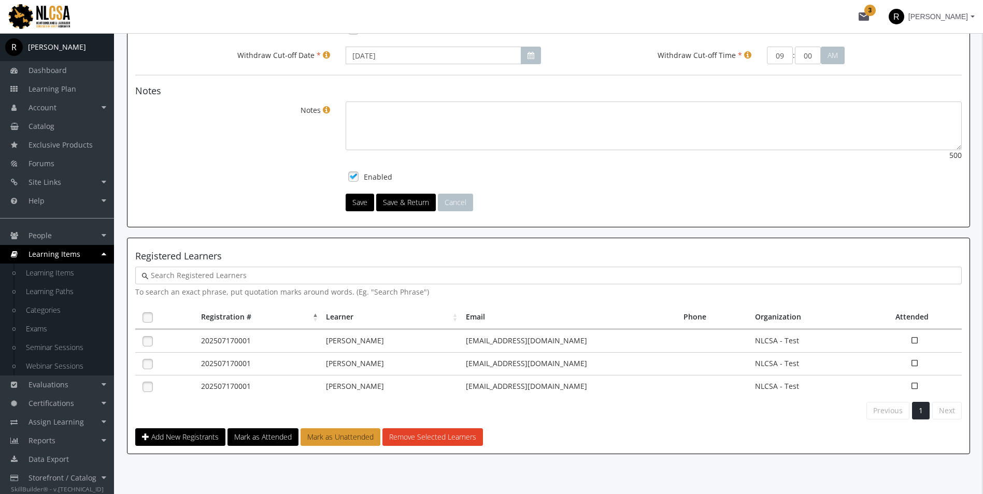
scroll to position [505, 0]
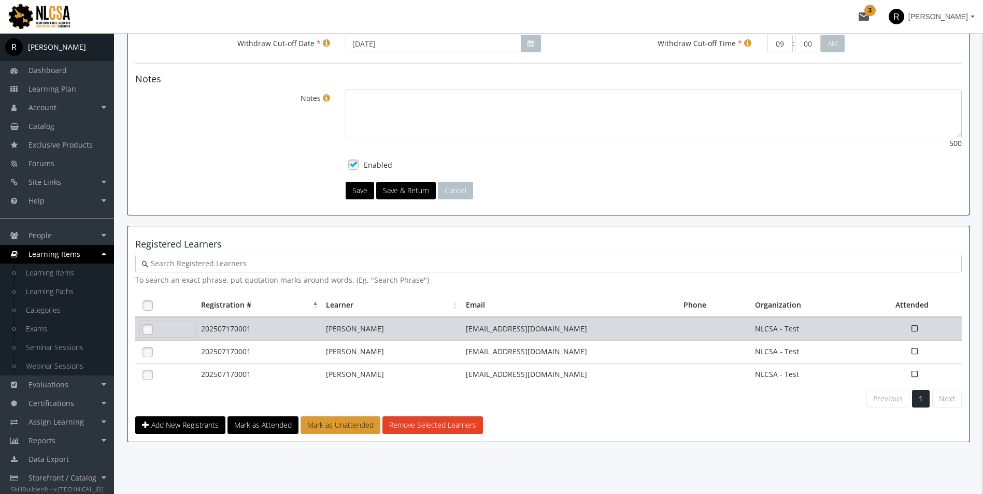
click at [147, 325] on link at bounding box center [148, 330] width 16 height 16
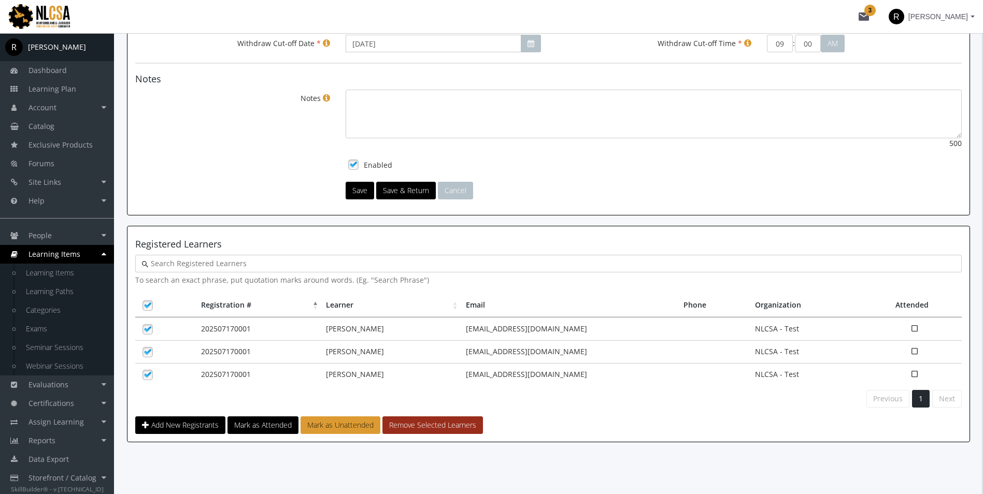
click at [399, 422] on button "Remove Selected Learners" at bounding box center [432, 425] width 100 height 18
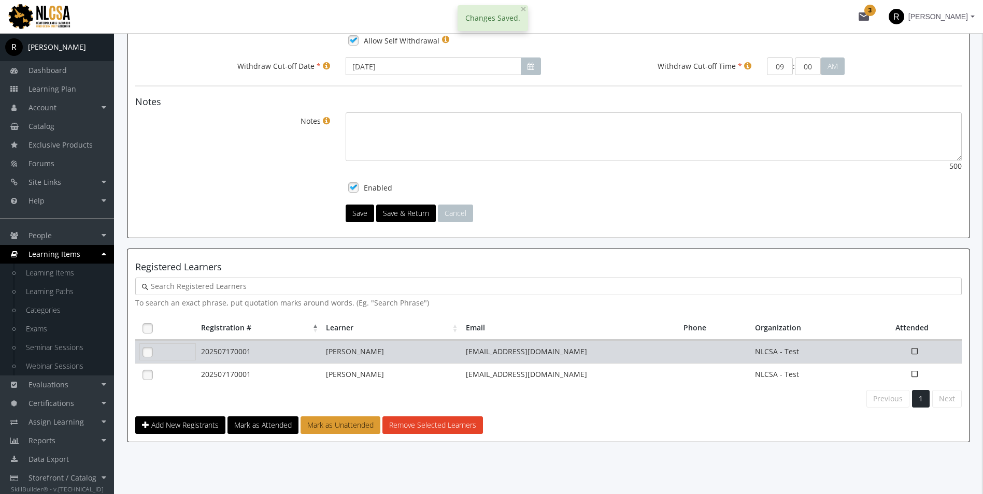
click at [147, 353] on link at bounding box center [148, 352] width 16 height 16
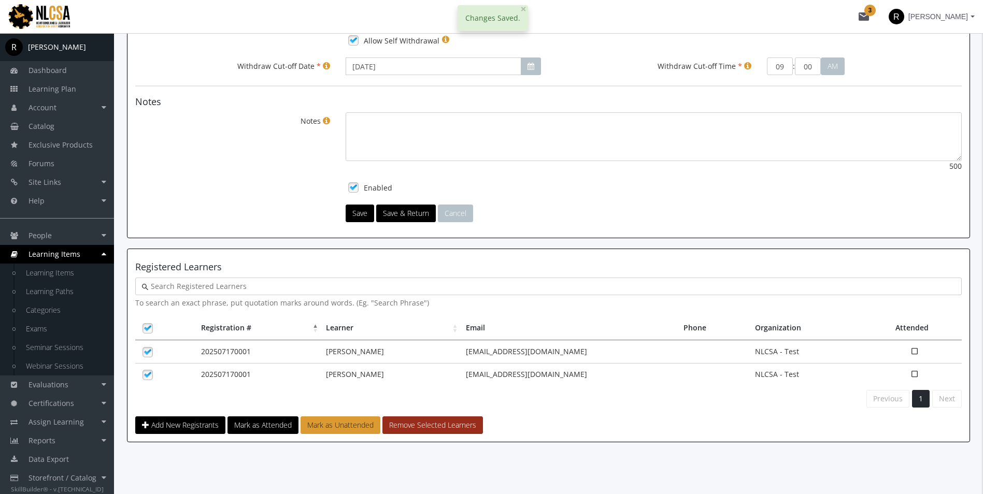
click at [423, 422] on button "Remove Selected Learners" at bounding box center [432, 425] width 100 height 18
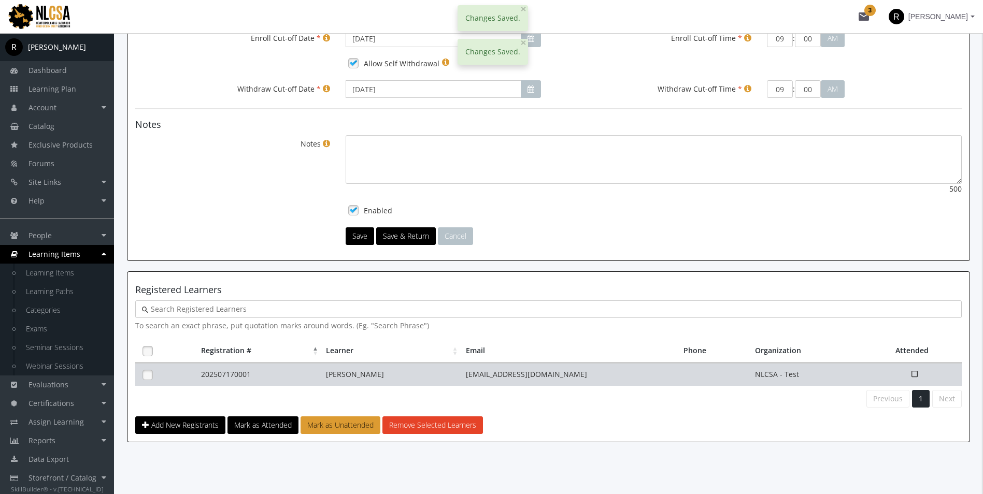
scroll to position [459, 0]
click at [145, 374] on link at bounding box center [148, 375] width 16 height 16
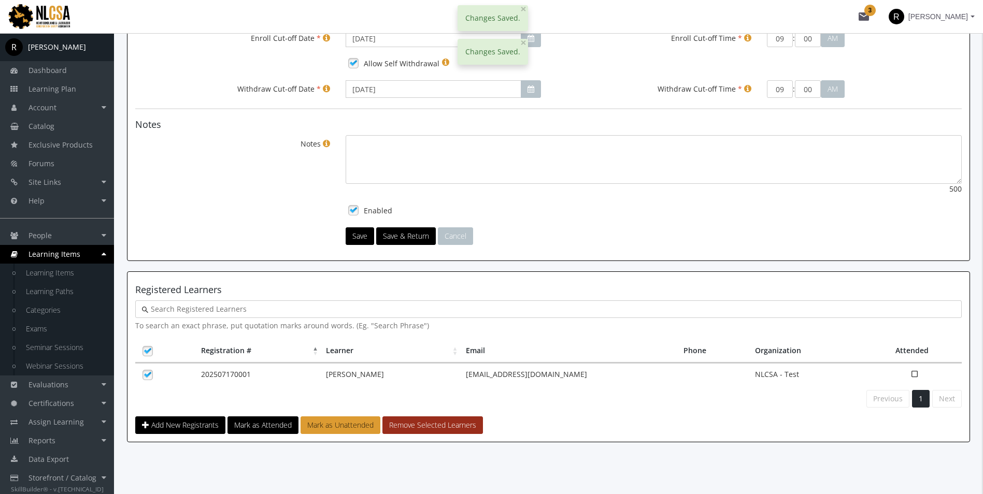
click at [438, 426] on button "Remove Selected Learners" at bounding box center [432, 425] width 100 height 18
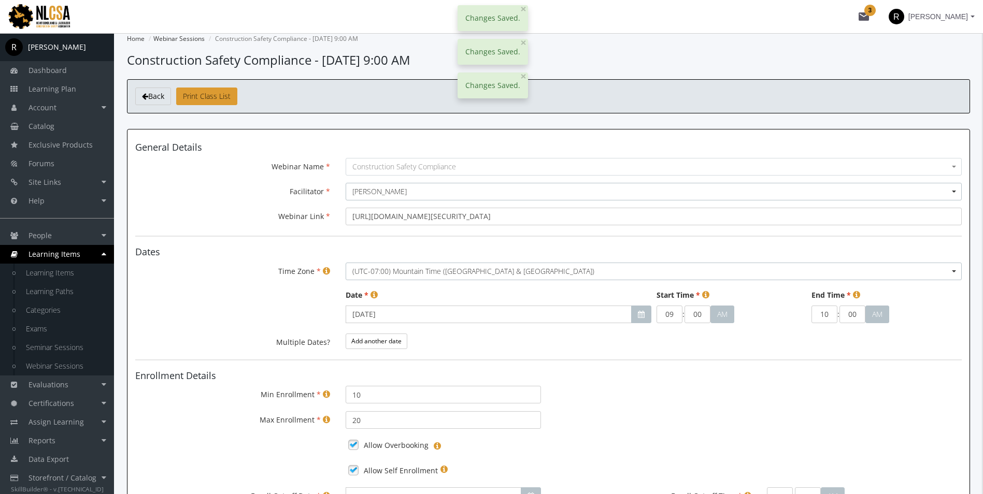
scroll to position [0, 0]
click at [139, 99] on link "Back" at bounding box center [153, 98] width 36 height 18
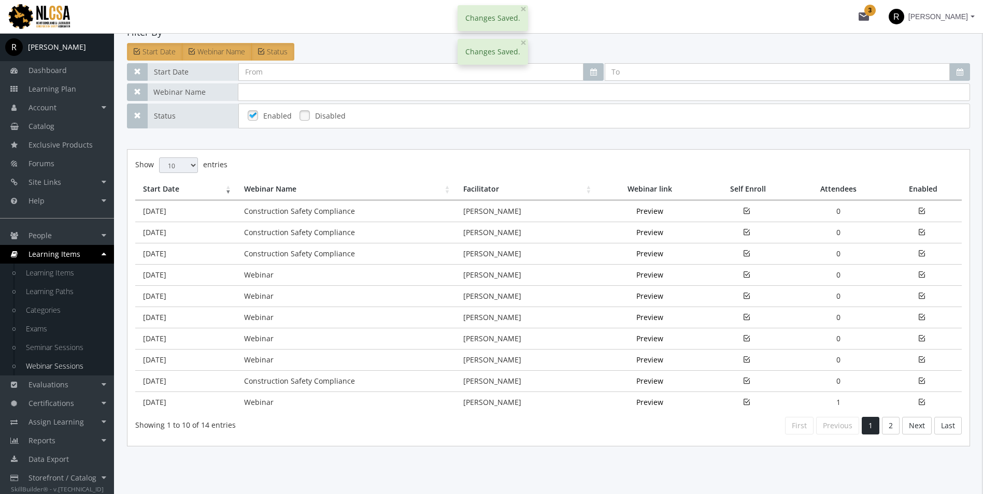
scroll to position [107, 0]
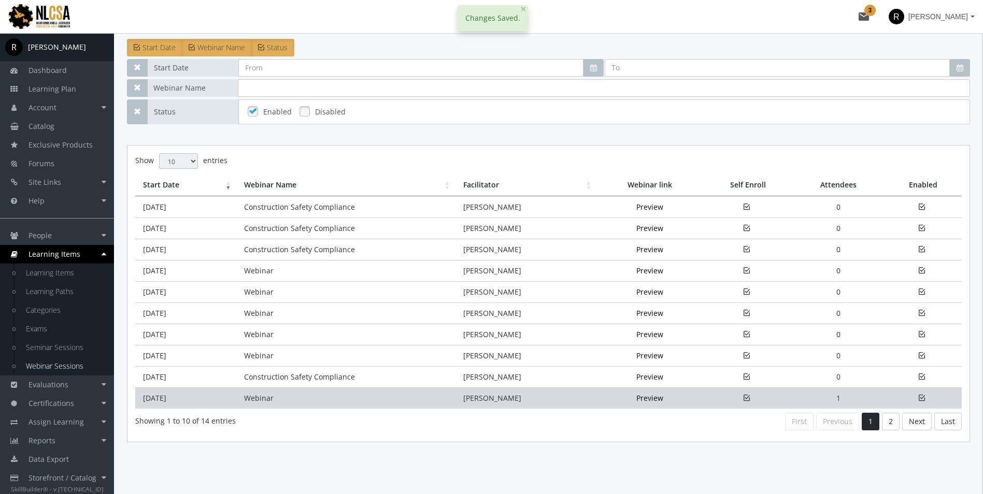
click at [167, 399] on td "Sep 1, 2025" at bounding box center [185, 397] width 101 height 21
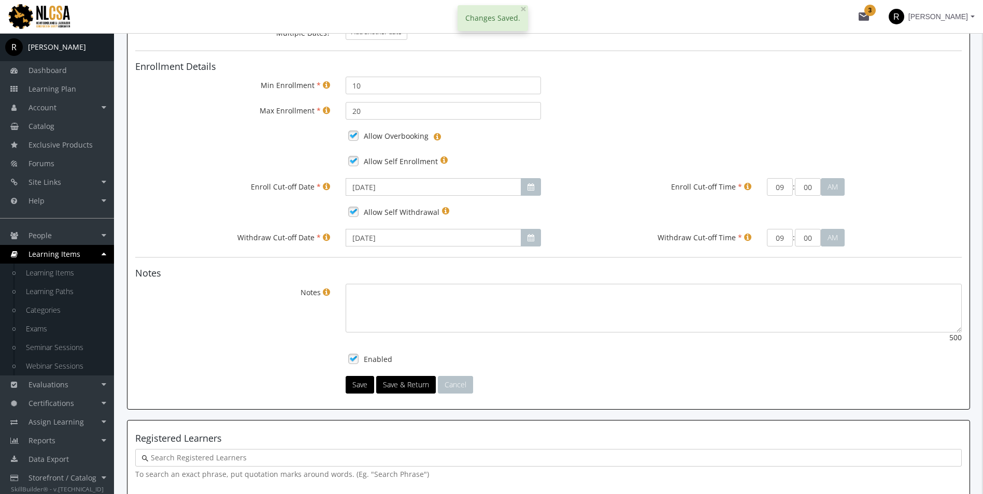
scroll to position [459, 0]
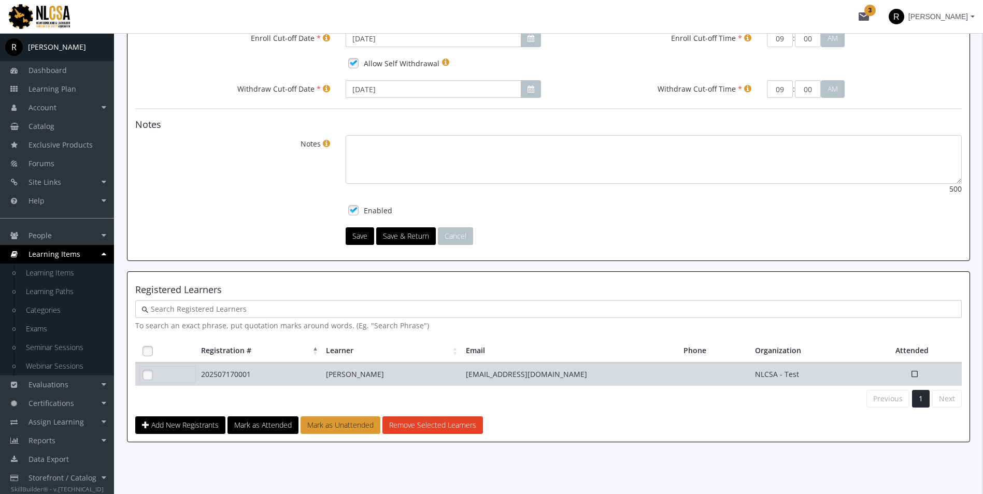
click at [150, 376] on link at bounding box center [148, 375] width 16 height 16
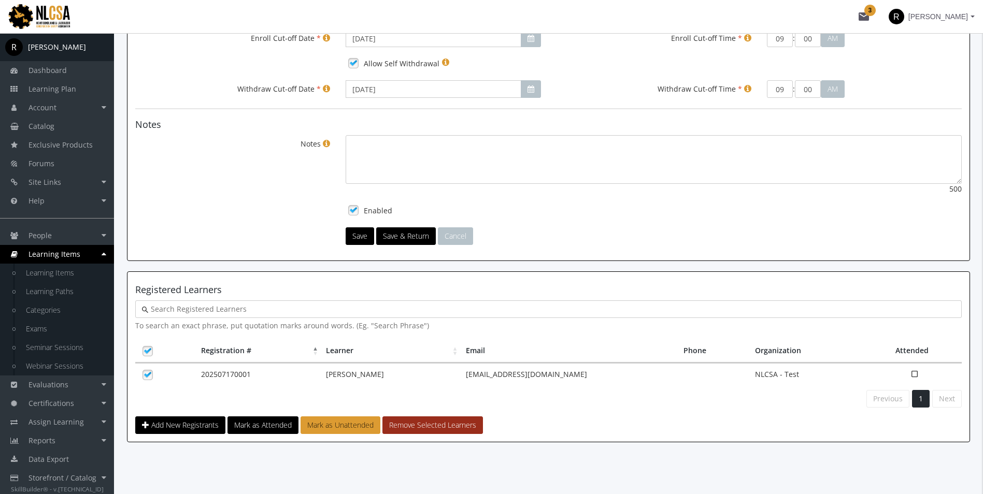
click at [459, 425] on button "Remove Selected Learners" at bounding box center [432, 425] width 100 height 18
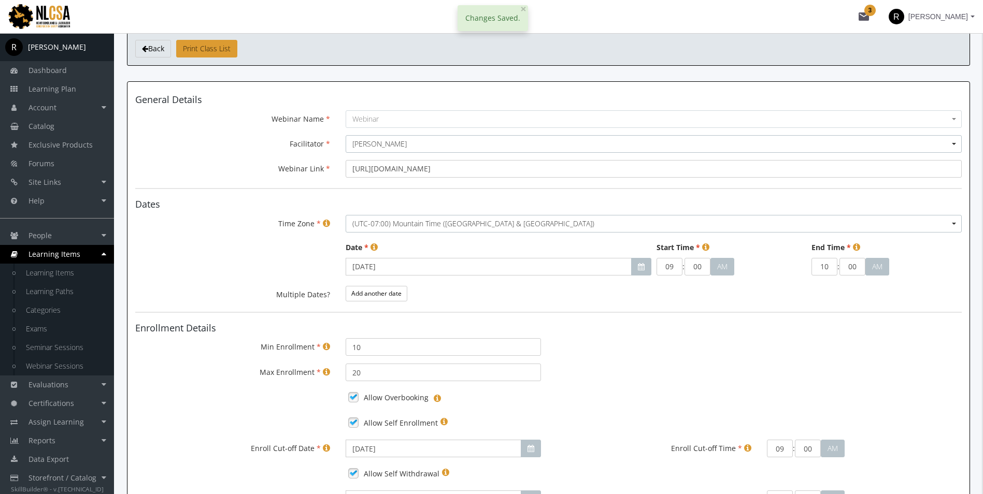
scroll to position [0, 0]
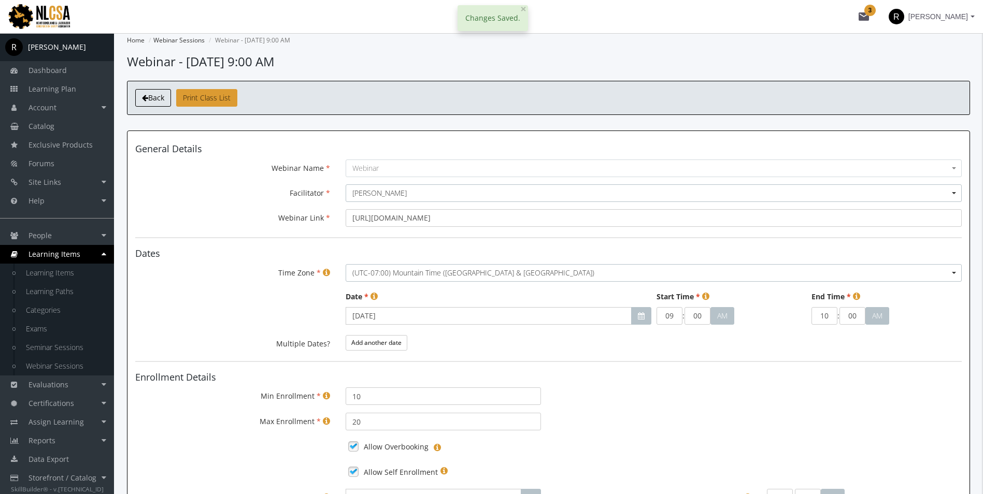
click at [137, 101] on link "Back" at bounding box center [153, 98] width 36 height 18
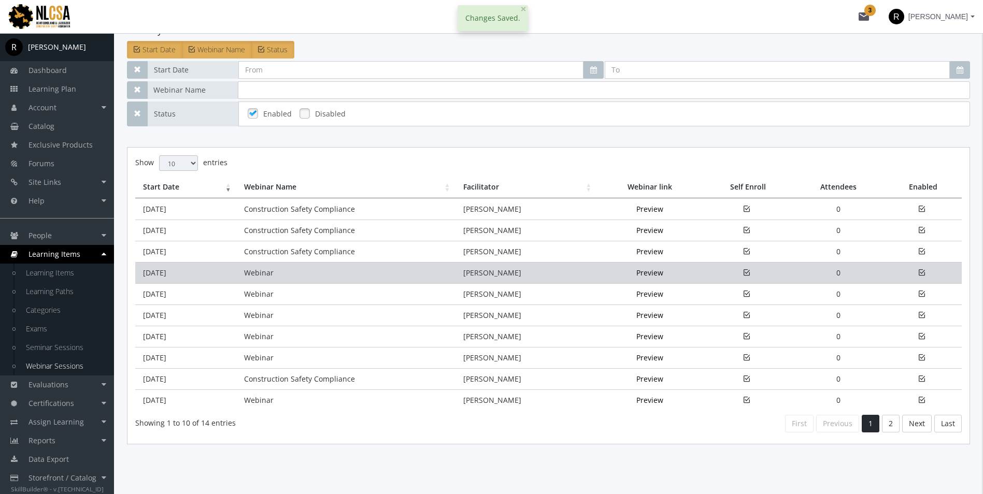
scroll to position [107, 0]
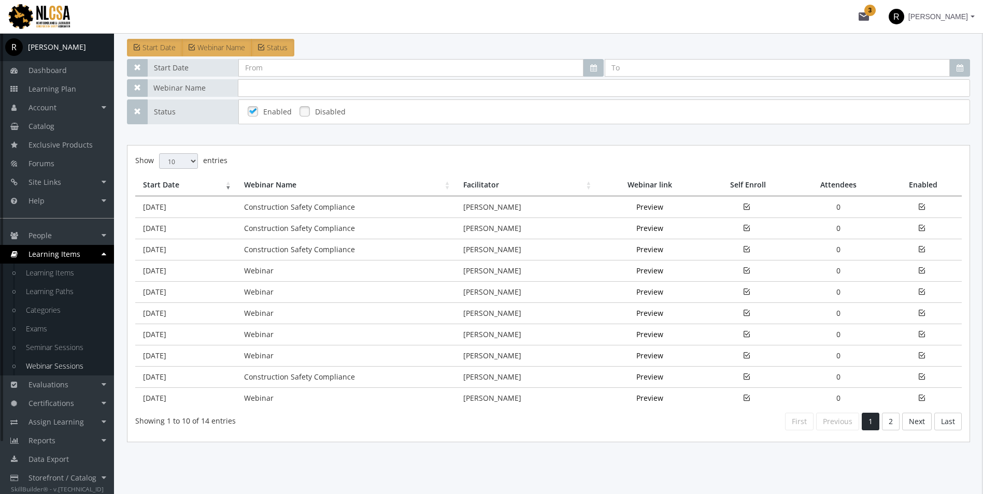
click at [937, 20] on span "Rebeca Leal" at bounding box center [938, 16] width 60 height 19
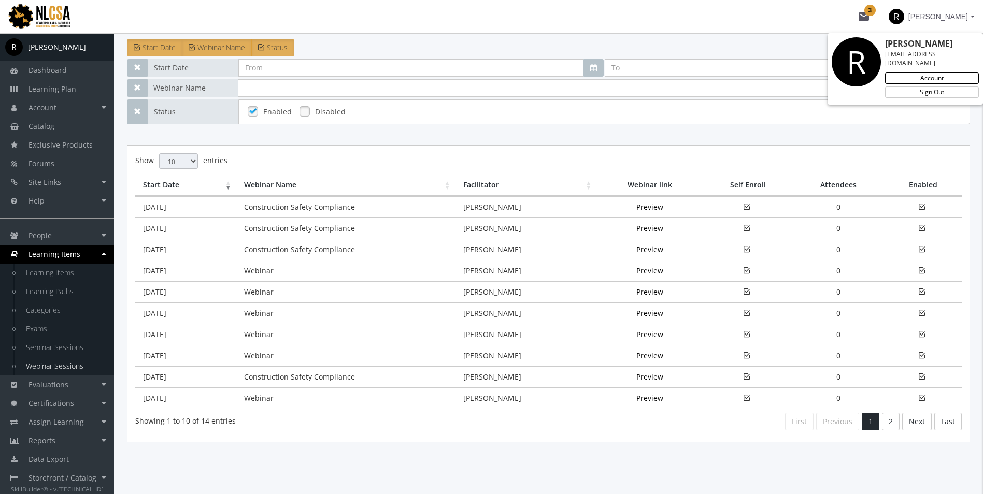
click at [926, 73] on link "Account" at bounding box center [932, 78] width 94 height 11
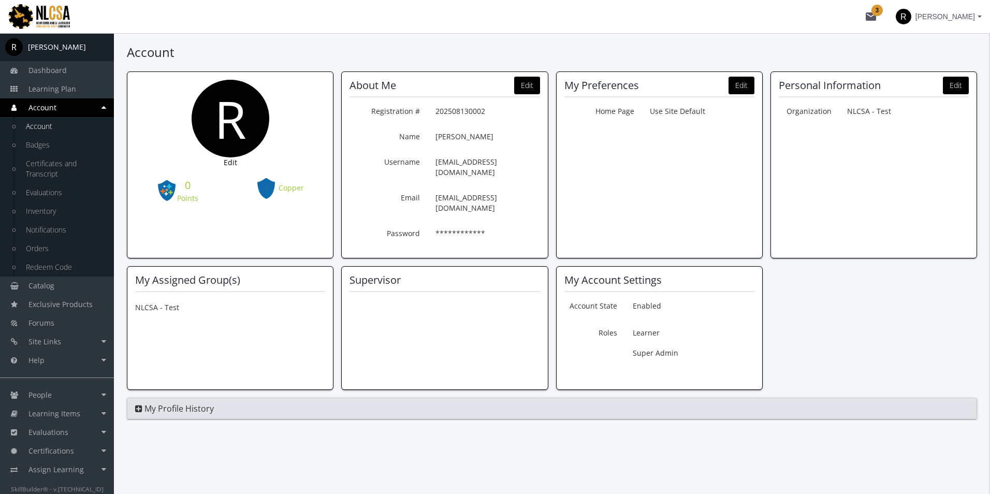
drag, startPoint x: 435, startPoint y: 111, endPoint x: 502, endPoint y: 117, distance: 67.6
click at [502, 117] on p "Registration # 202508130002" at bounding box center [488, 112] width 105 height 18
click at [53, 213] on link "Inventory" at bounding box center [65, 211] width 98 height 19
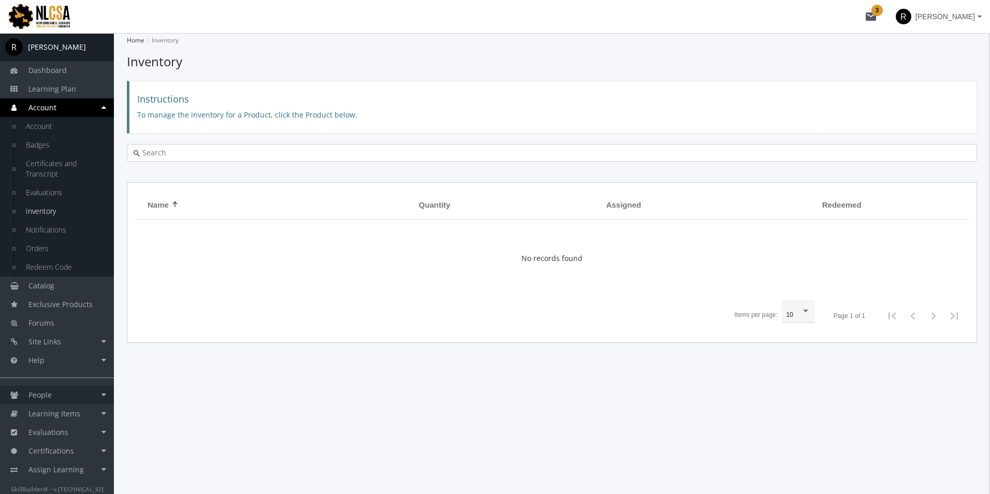
click at [44, 390] on span "People" at bounding box center [39, 395] width 23 height 10
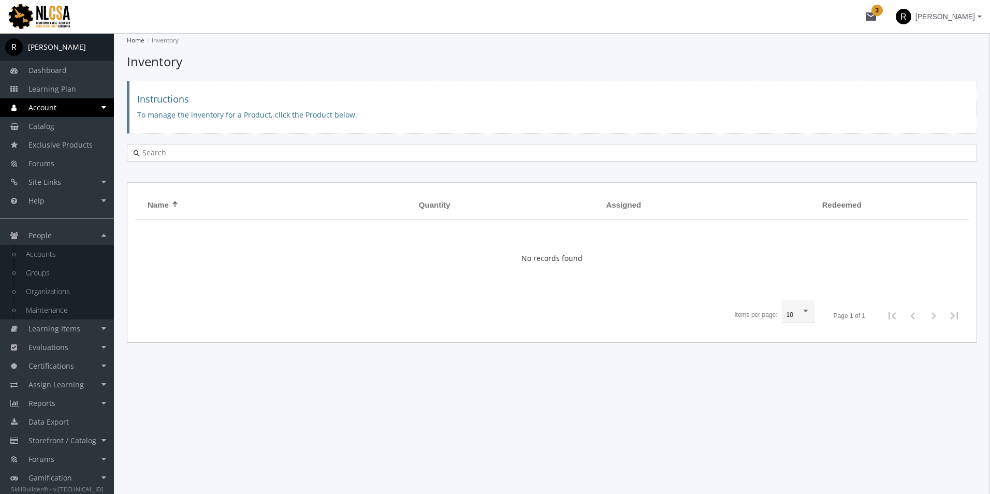
click at [944, 20] on span "Rebeca Leal" at bounding box center [946, 16] width 60 height 19
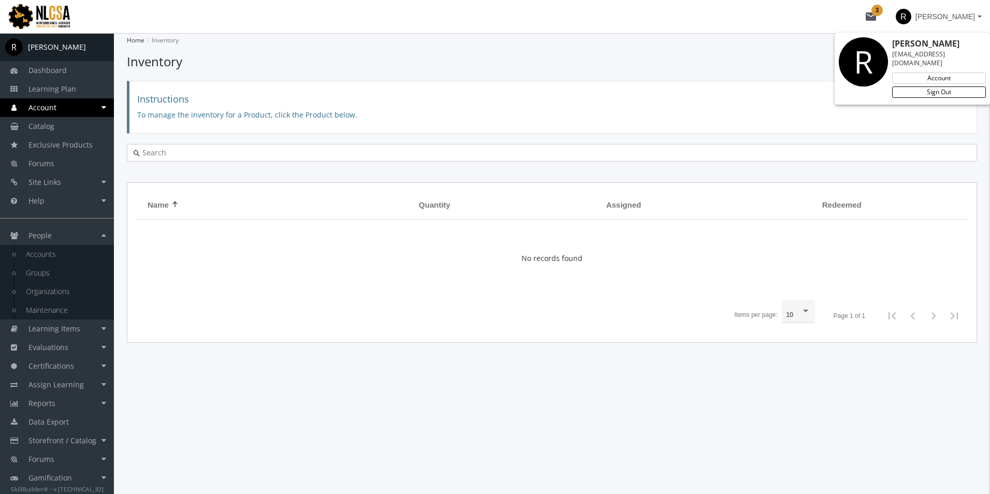
click at [937, 86] on link "Sign Out" at bounding box center [939, 91] width 94 height 11
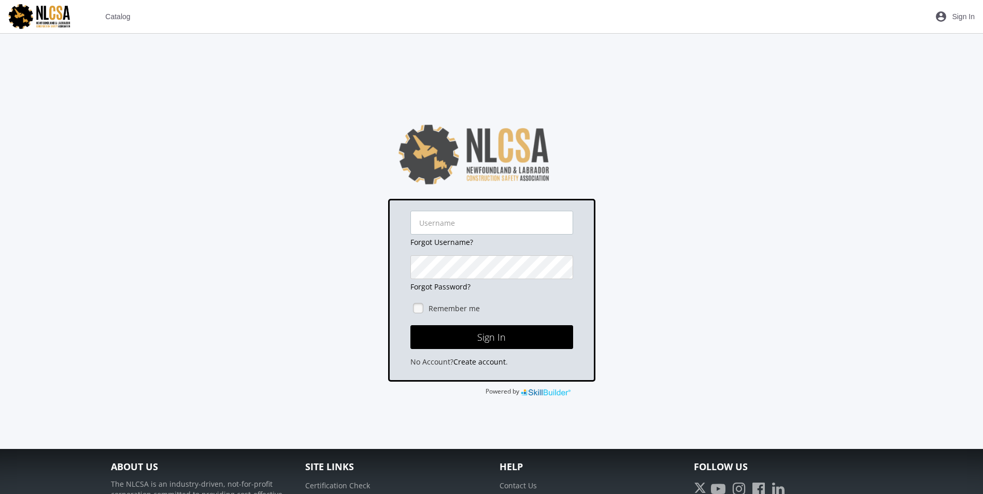
type input "rleal@basecorp.com"
